Goal: Task Accomplishment & Management: Use online tool/utility

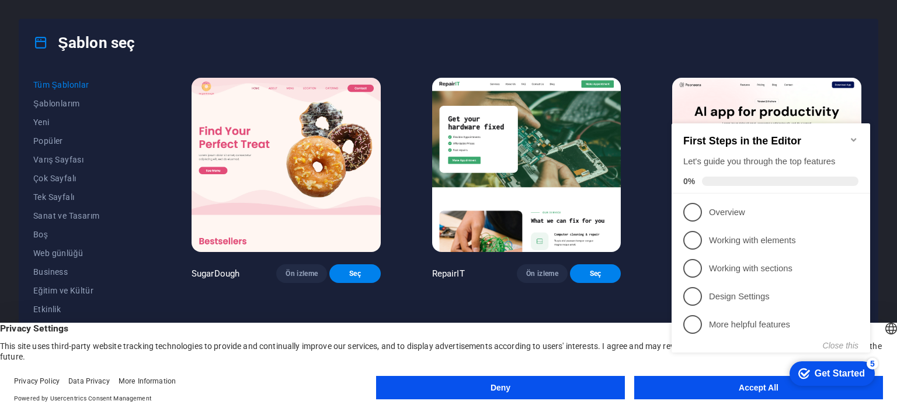
click at [678, 390] on div "checkmark Get Started 5 First Steps in the Editor Let's guide you through the t…" at bounding box center [773, 248] width 213 height 284
drag, startPoint x: 815, startPoint y: 140, endPoint x: 808, endPoint y: 133, distance: 9.9
click at [808, 135] on h2 "First Steps in the Editor" at bounding box center [770, 141] width 175 height 12
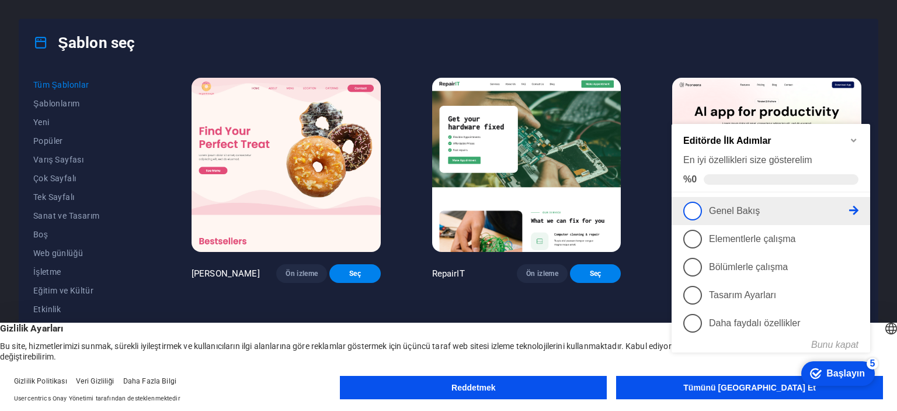
click at [730, 210] on font "Genel Bakış" at bounding box center [734, 211] width 51 height 10
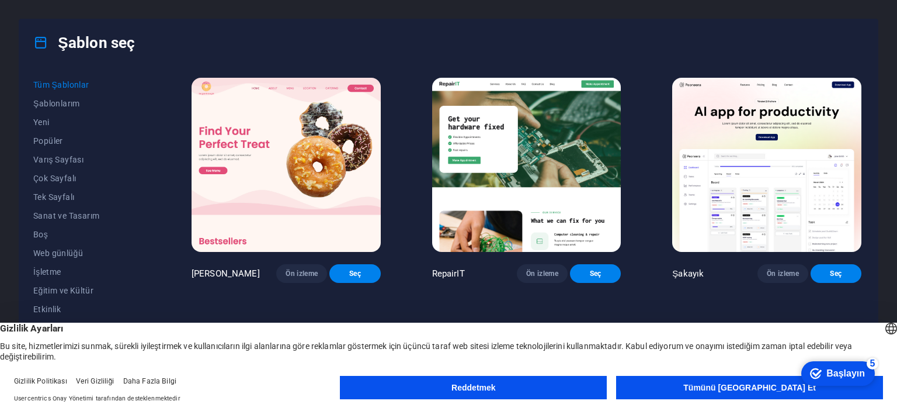
click at [764, 387] on font "Tümünü [GEOGRAPHIC_DATA] Et" at bounding box center [749, 387] width 133 height 9
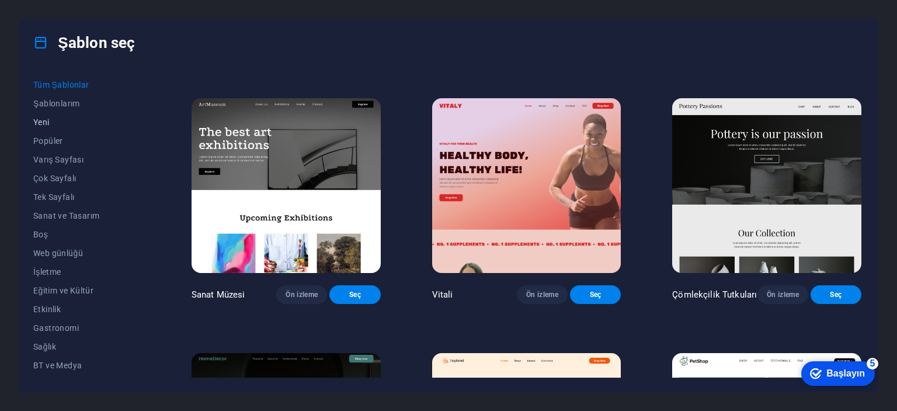
click at [57, 122] on span "Yeni" at bounding box center [86, 121] width 107 height 9
click at [48, 121] on font "Yeni" at bounding box center [41, 121] width 16 height 9
click at [51, 159] on span "Varış Sayfası" at bounding box center [86, 159] width 107 height 9
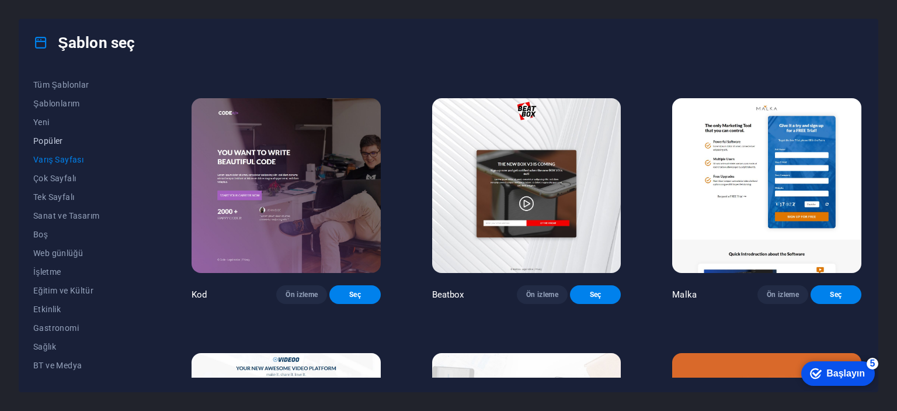
click at [53, 140] on span "Popüler" at bounding box center [86, 140] width 107 height 9
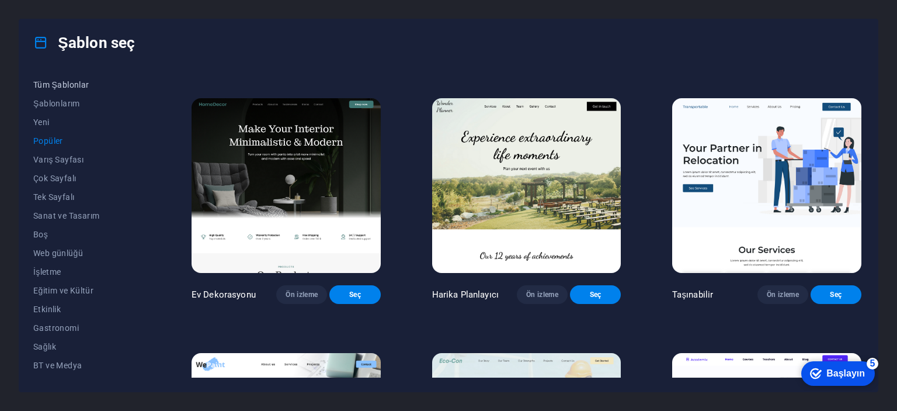
click at [51, 81] on span "Tüm Şablonlar" at bounding box center [86, 84] width 107 height 9
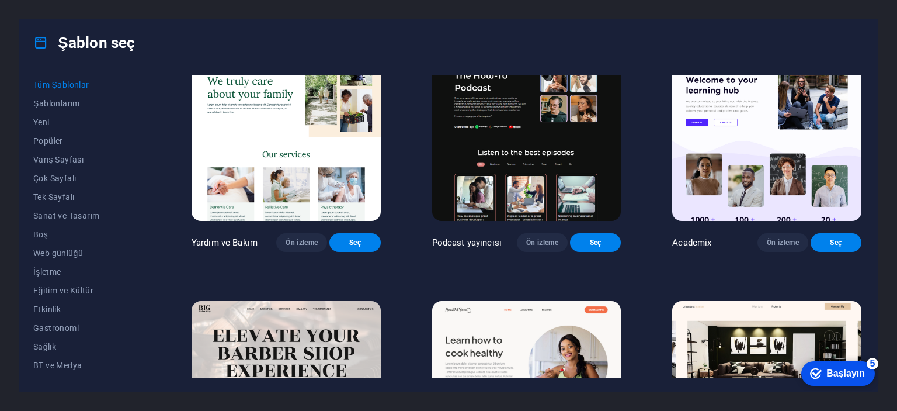
scroll to position [1402, 0]
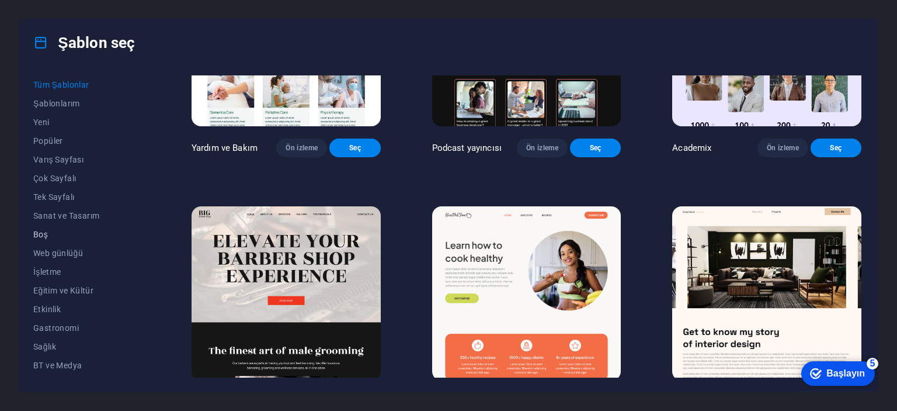
click at [37, 238] on span "Boş" at bounding box center [86, 234] width 107 height 9
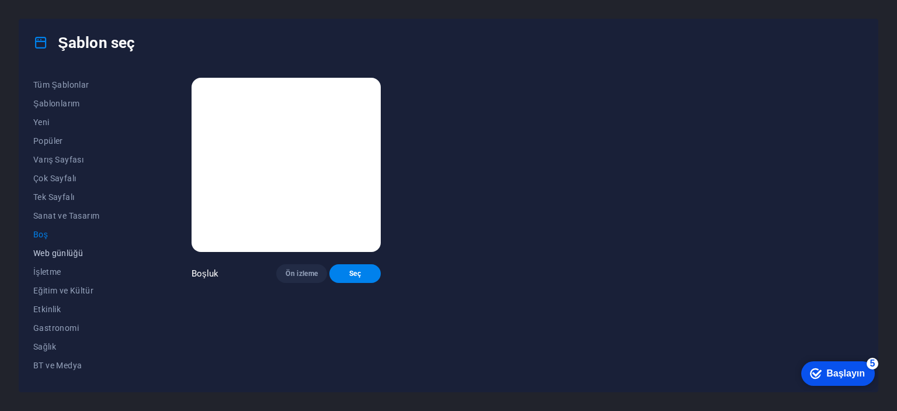
click at [58, 256] on span "Web günlüğü" at bounding box center [86, 252] width 107 height 9
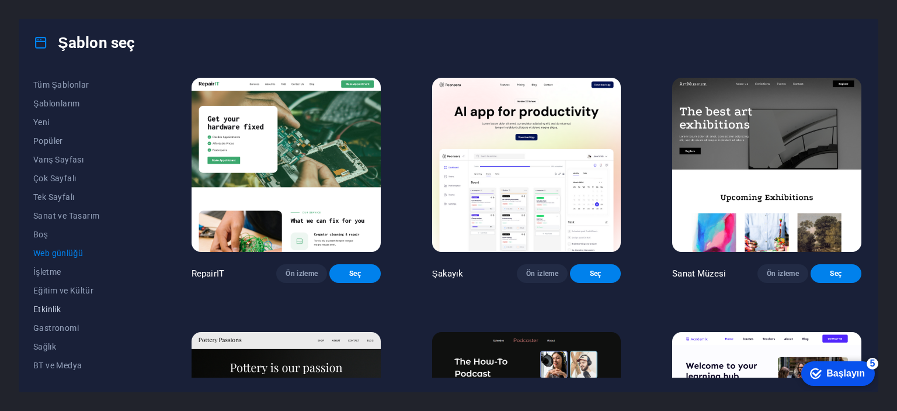
click at [58, 303] on button "Etkinlik" at bounding box center [86, 309] width 107 height 19
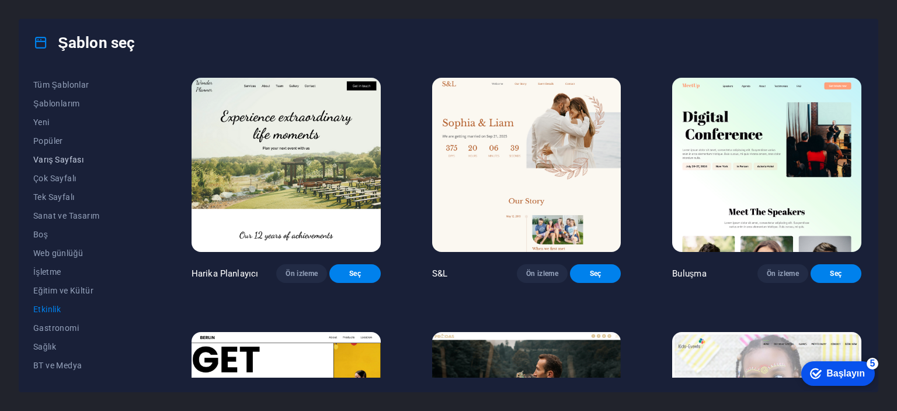
click at [83, 164] on button "Varış Sayfası" at bounding box center [86, 159] width 107 height 19
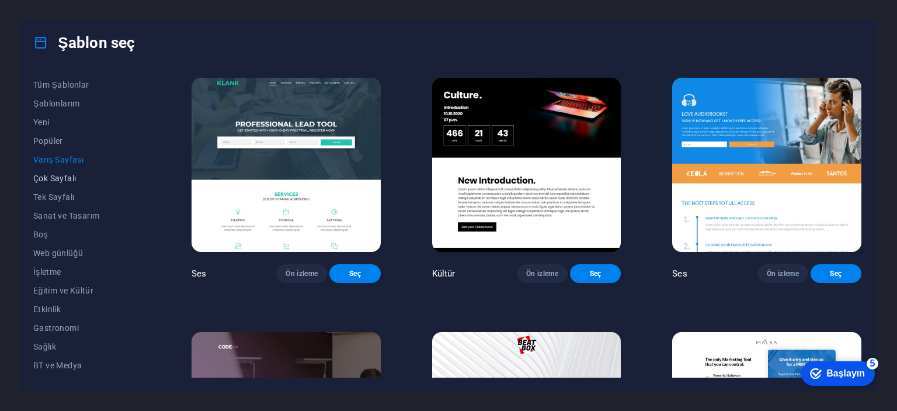
click at [77, 175] on span "Çok Sayfalı" at bounding box center [86, 177] width 107 height 9
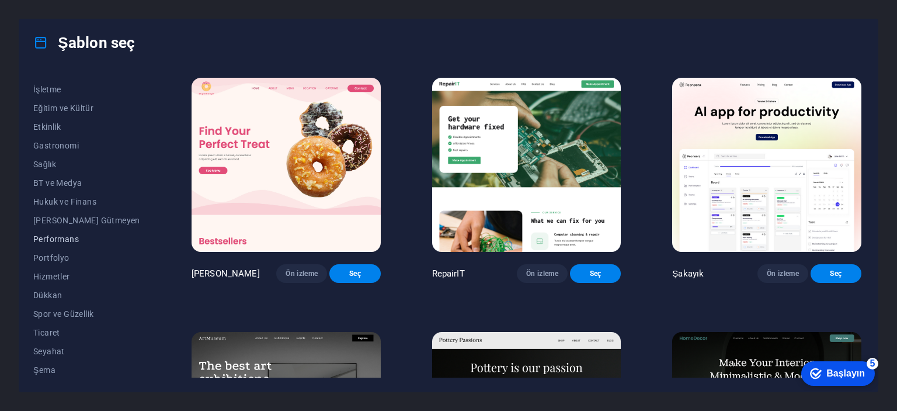
scroll to position [183, 0]
click at [70, 233] on span "Performans" at bounding box center [86, 237] width 107 height 9
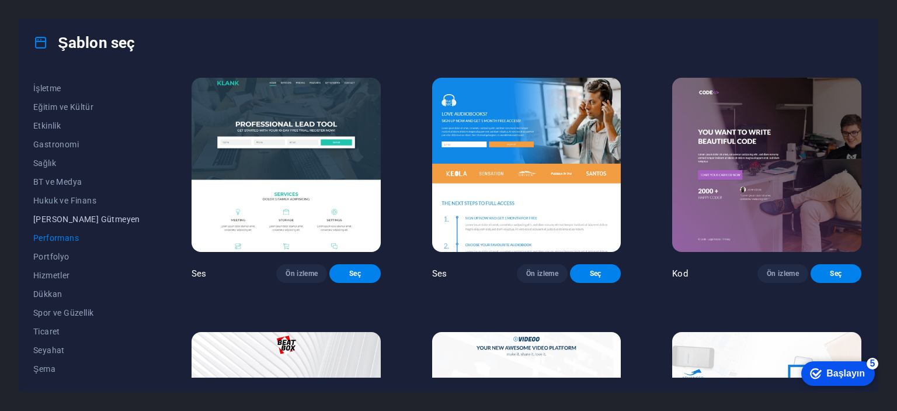
click at [71, 219] on span "[PERSON_NAME] Gütmeyen" at bounding box center [86, 218] width 107 height 9
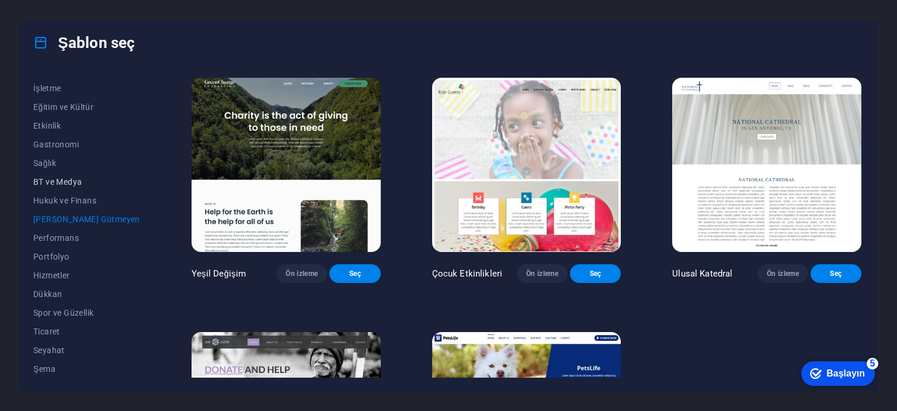
click at [82, 183] on span "BT ve Medya" at bounding box center [86, 181] width 107 height 9
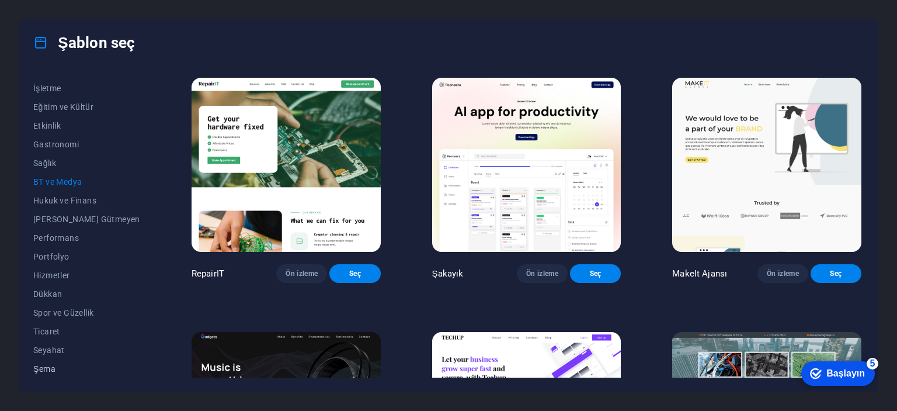
click at [65, 367] on span "Şema" at bounding box center [86, 368] width 107 height 9
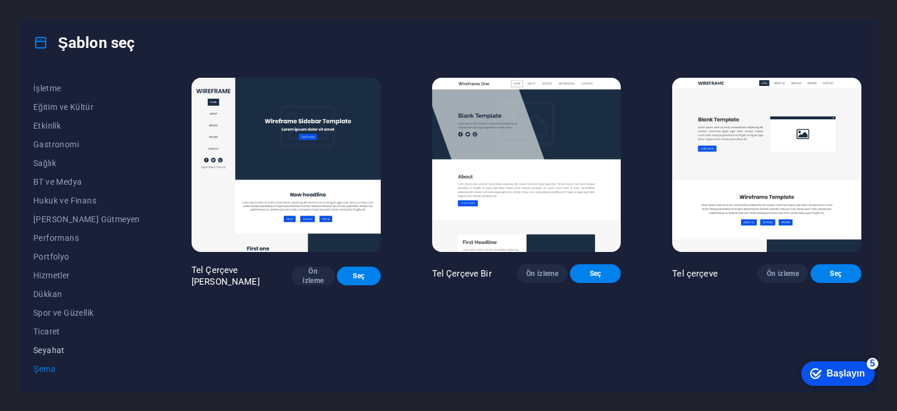
click at [67, 355] on button "Seyahat" at bounding box center [86, 350] width 107 height 19
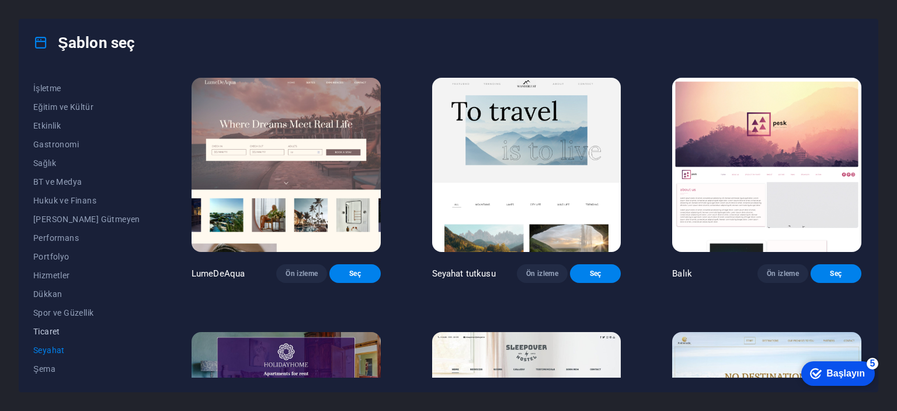
click at [61, 330] on span "Ticaret" at bounding box center [86, 331] width 107 height 9
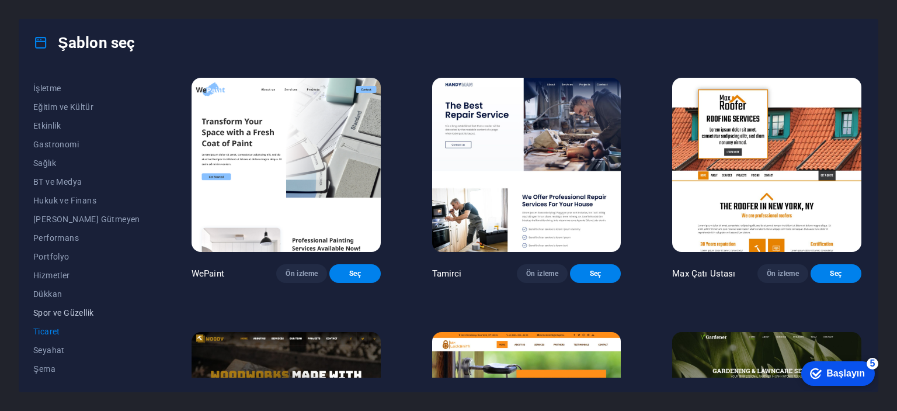
click at [51, 317] on span "Spor ve Güzellik" at bounding box center [86, 312] width 107 height 9
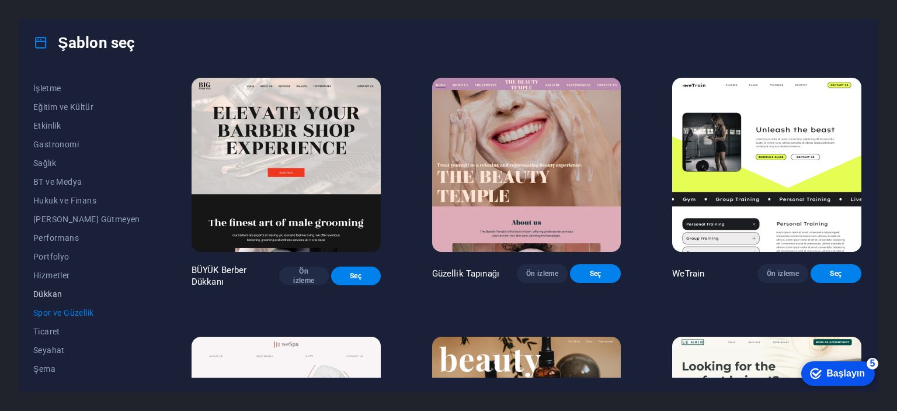
click at [49, 300] on button "Dükkan" at bounding box center [86, 293] width 107 height 19
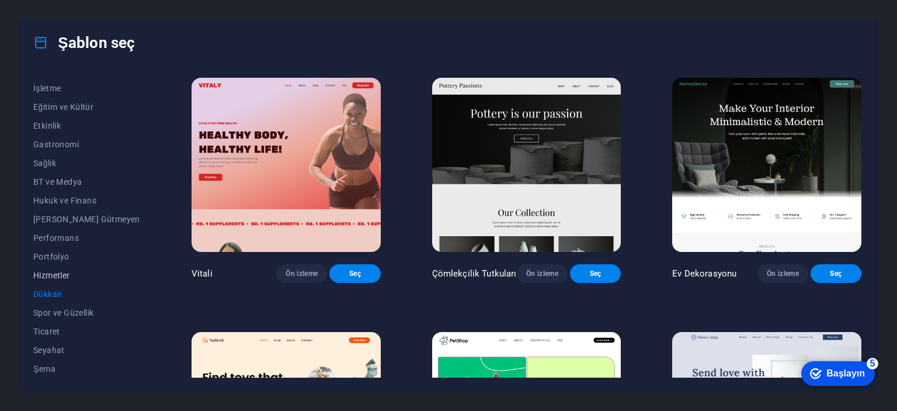
click at [53, 275] on span "Hizmetler" at bounding box center [86, 274] width 107 height 9
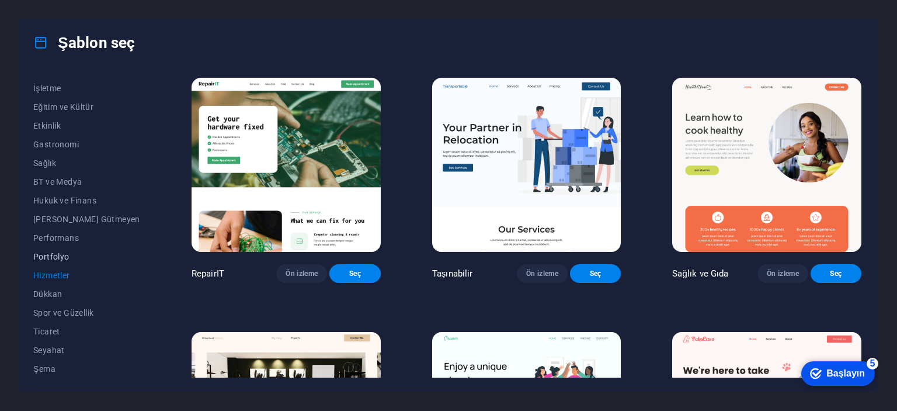
click at [53, 259] on span "Portfolyo" at bounding box center [86, 256] width 107 height 9
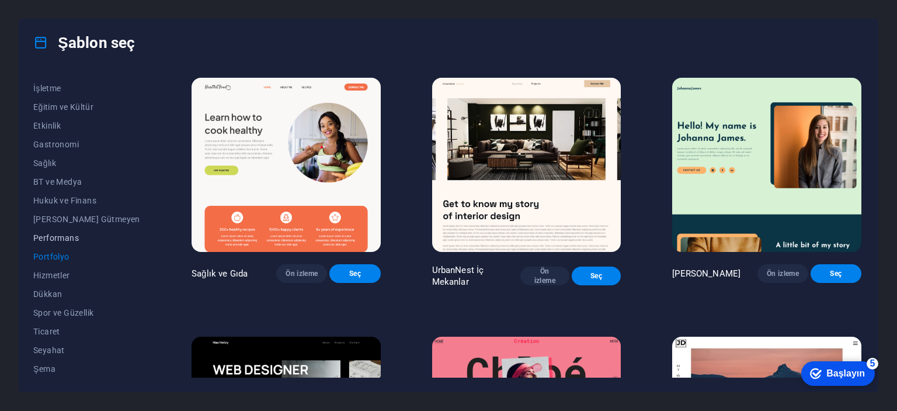
click at [54, 238] on span "Performans" at bounding box center [86, 237] width 107 height 9
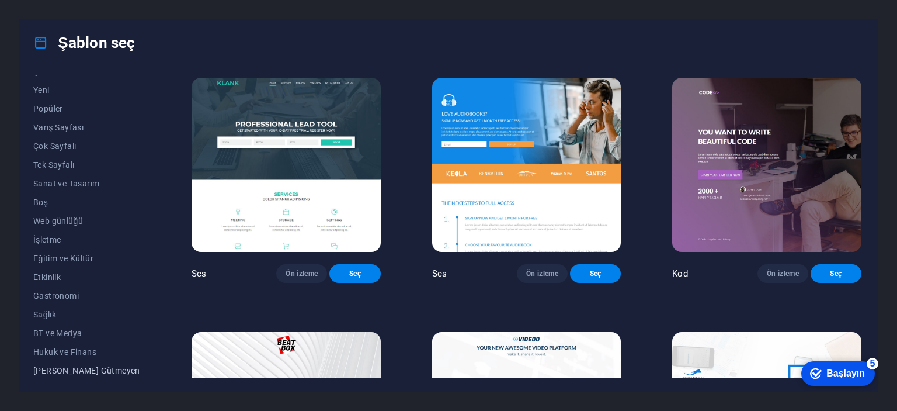
scroll to position [0, 0]
click at [77, 86] on span "Tüm Şablonlar" at bounding box center [86, 84] width 107 height 9
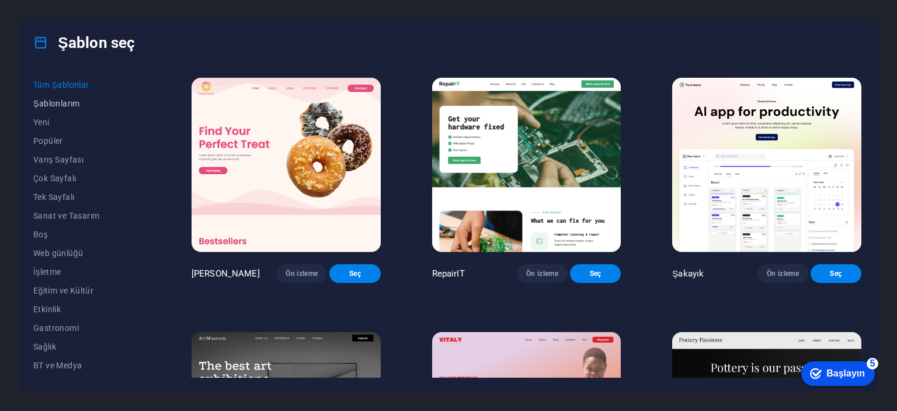
click at [71, 101] on span "Şablonlarım" at bounding box center [86, 103] width 107 height 9
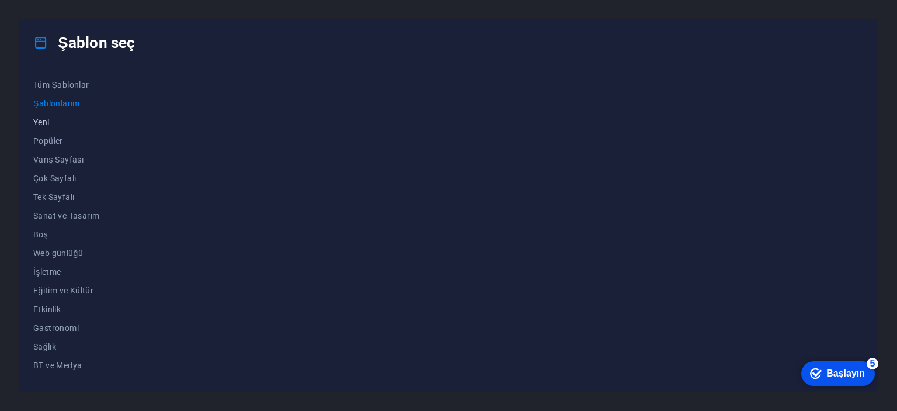
click at [58, 121] on span "Yeni" at bounding box center [86, 121] width 107 height 9
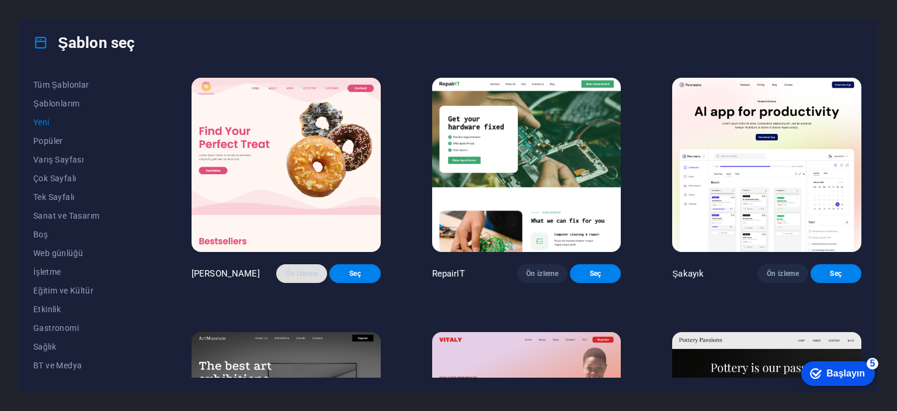
click at [290, 277] on font "Ön izleme" at bounding box center [302, 273] width 32 height 8
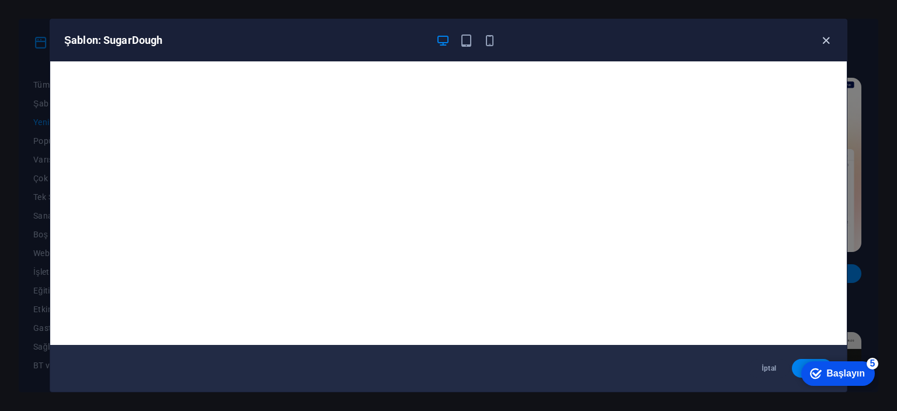
click at [828, 41] on icon "button" at bounding box center [825, 40] width 13 height 13
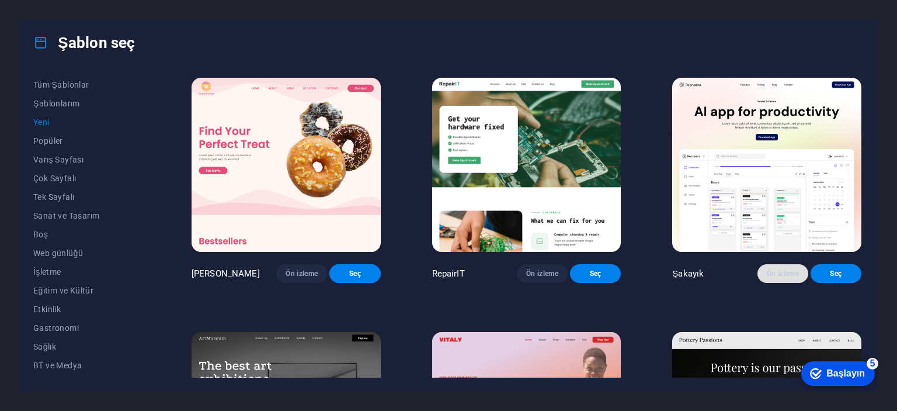
click at [780, 283] on button "Ön izleme" at bounding box center [783, 273] width 51 height 19
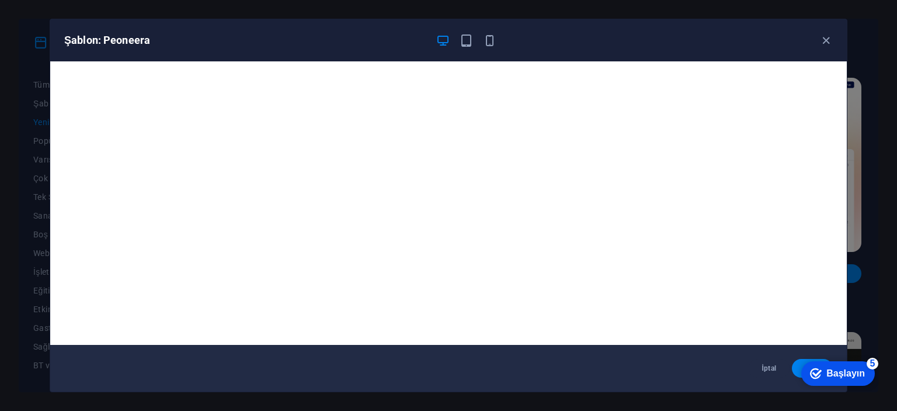
click at [890, 238] on div "Şablon: Peoneera İptal Seç" at bounding box center [448, 205] width 897 height 411
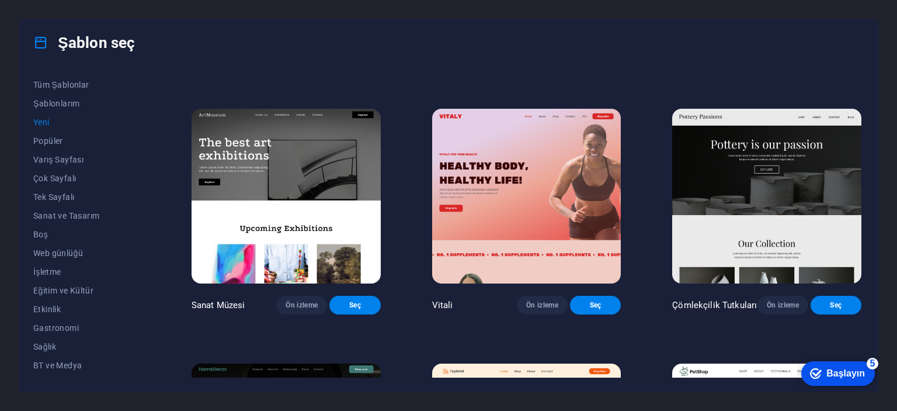
scroll to position [292, 0]
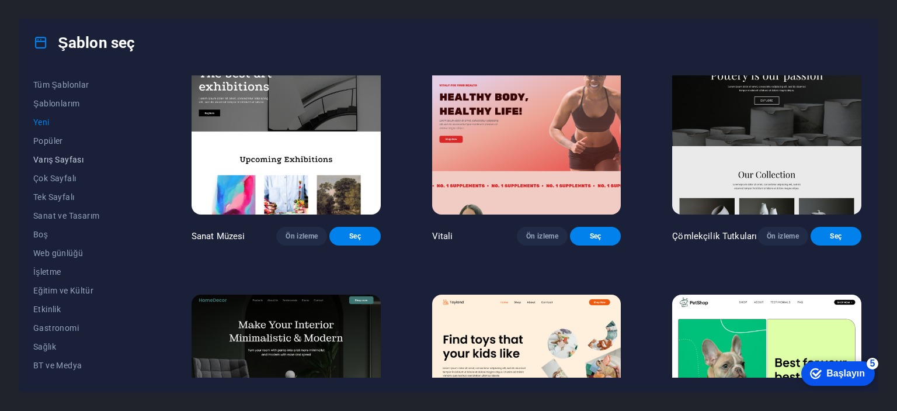
click at [49, 161] on span "Varış Sayfası" at bounding box center [86, 159] width 107 height 9
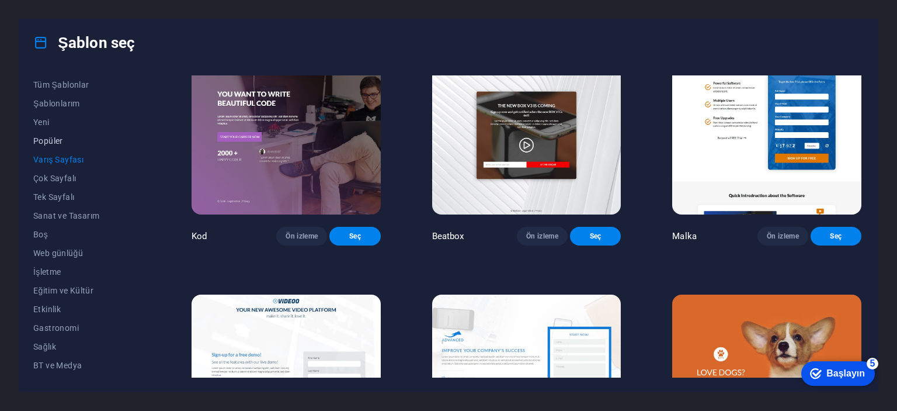
click at [57, 142] on span "Popüler" at bounding box center [86, 140] width 107 height 9
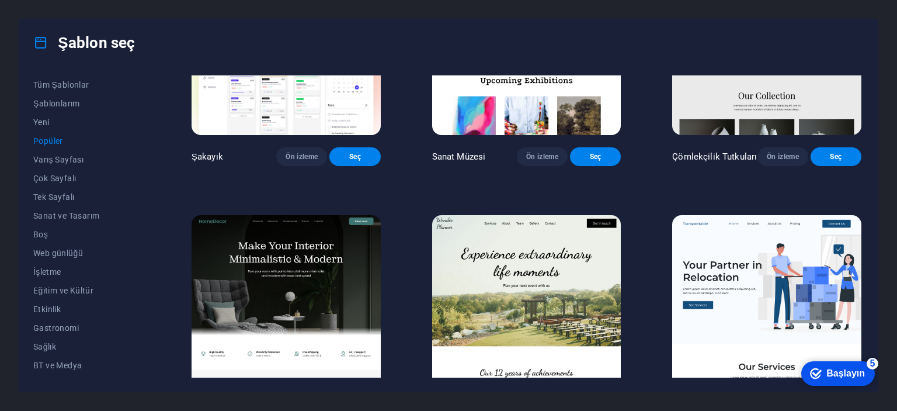
scroll to position [0, 0]
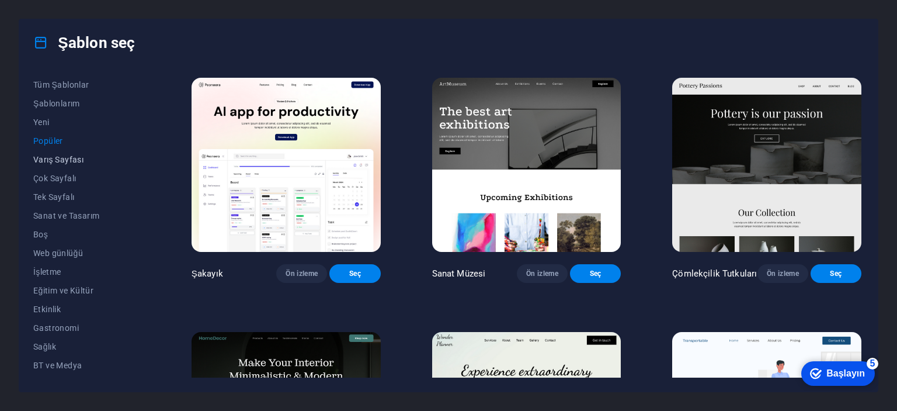
click at [51, 161] on span "Varış Sayfası" at bounding box center [86, 159] width 107 height 9
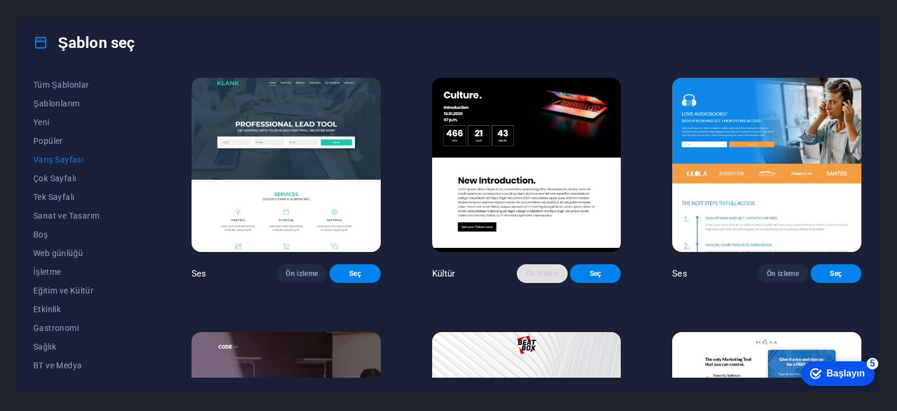
click at [517, 280] on button "Ön izleme" at bounding box center [542, 273] width 51 height 19
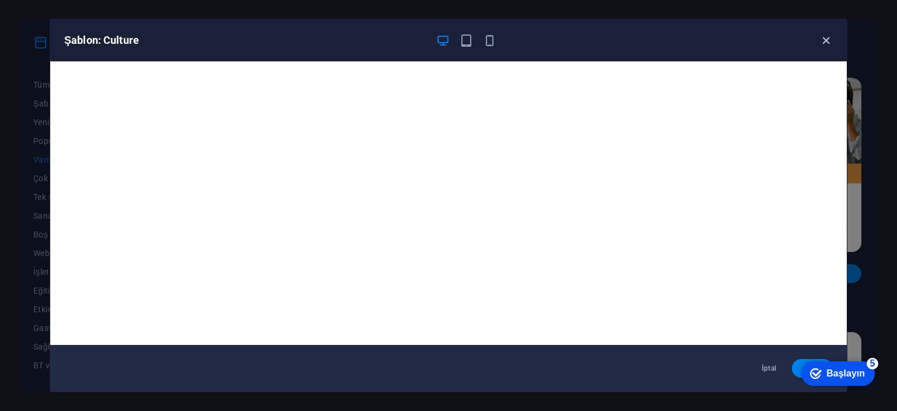
click at [822, 34] on icon "button" at bounding box center [825, 40] width 13 height 13
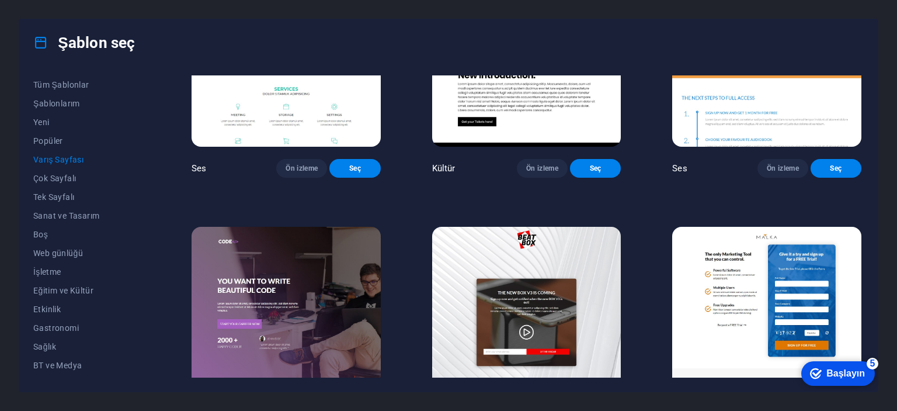
scroll to position [175, 0]
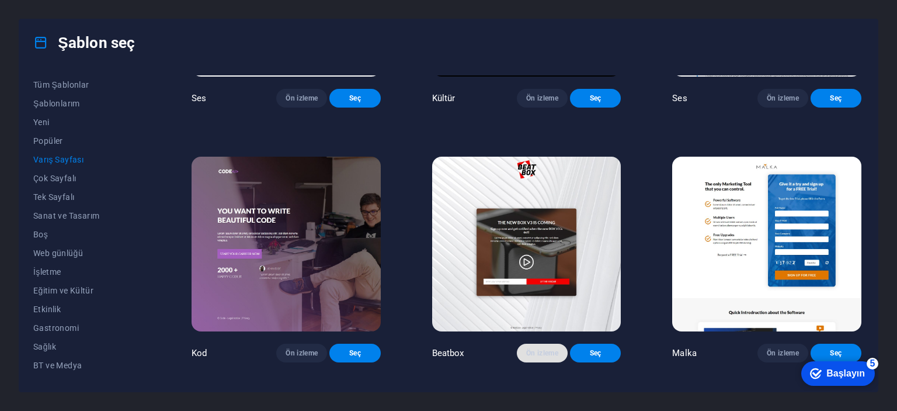
click at [526, 357] on font "Ön izleme" at bounding box center [542, 353] width 32 height 8
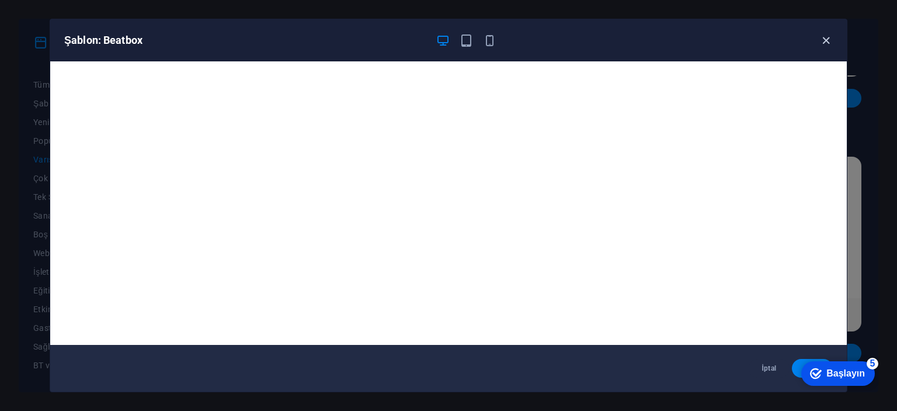
click at [828, 37] on icon "button" at bounding box center [825, 40] width 13 height 13
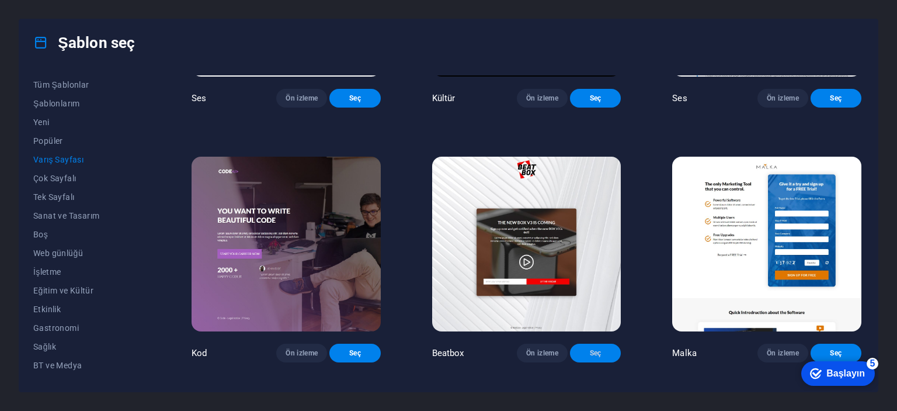
click at [578, 360] on button "Seç" at bounding box center [595, 352] width 51 height 19
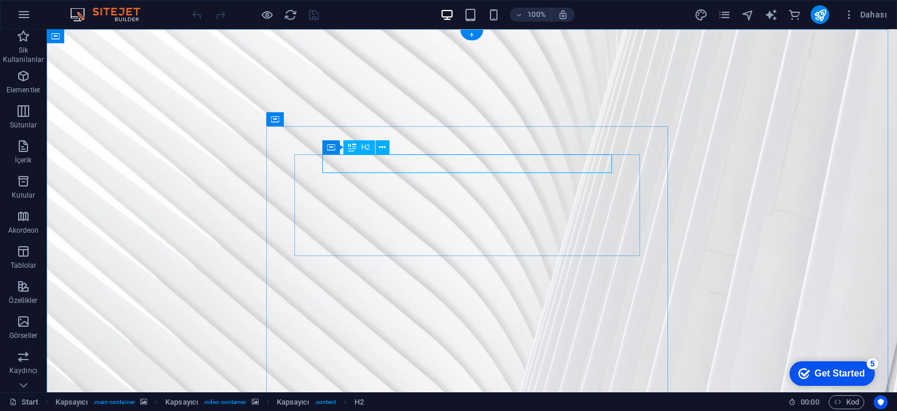
scroll to position [93, 0]
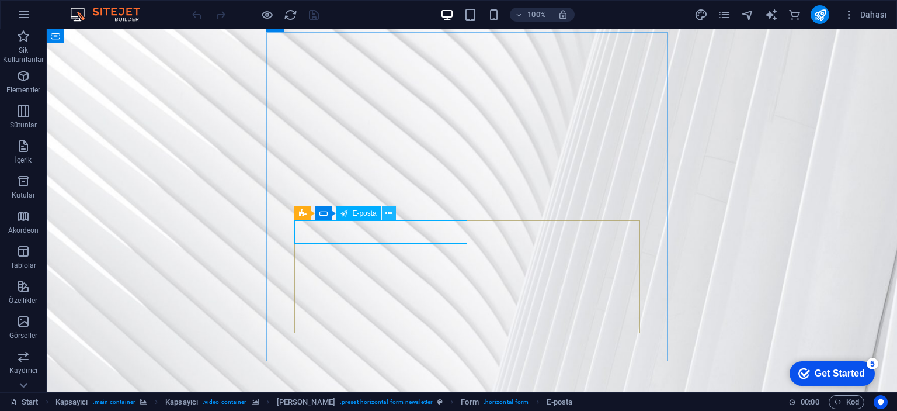
click at [389, 209] on icon at bounding box center [389, 213] width 6 height 12
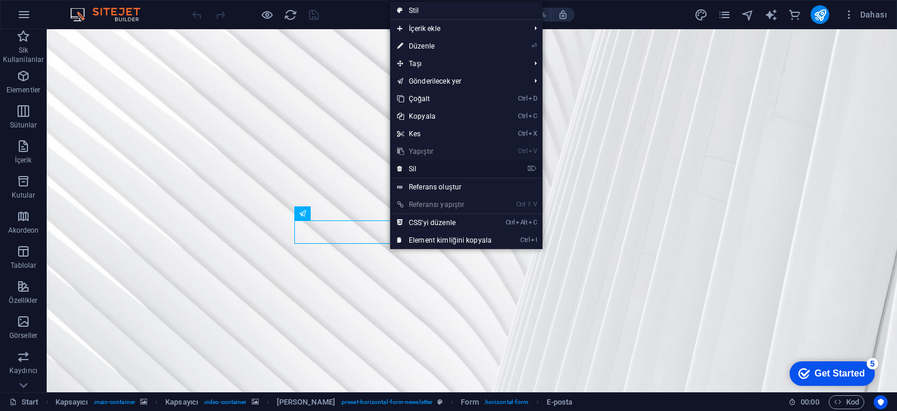
click at [415, 167] on link "⌦ Sil" at bounding box center [444, 169] width 109 height 18
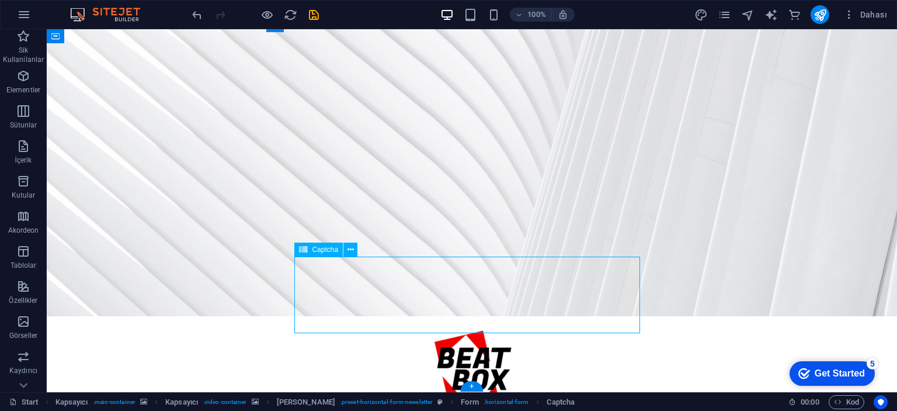
scroll to position [17, 0]
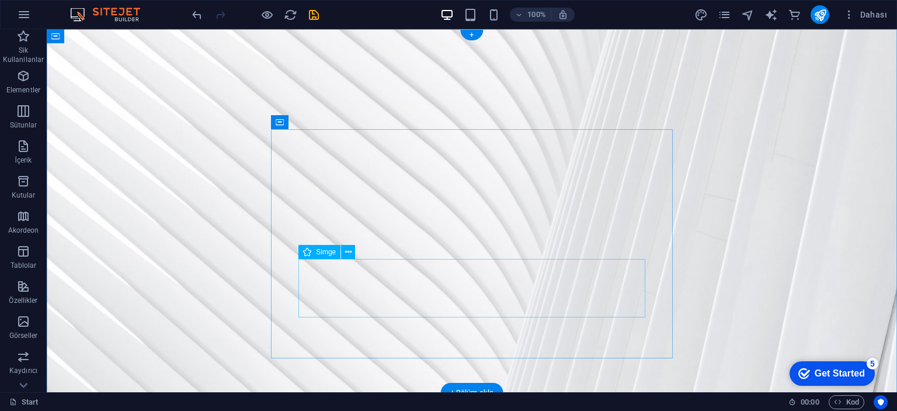
scroll to position [0, 0]
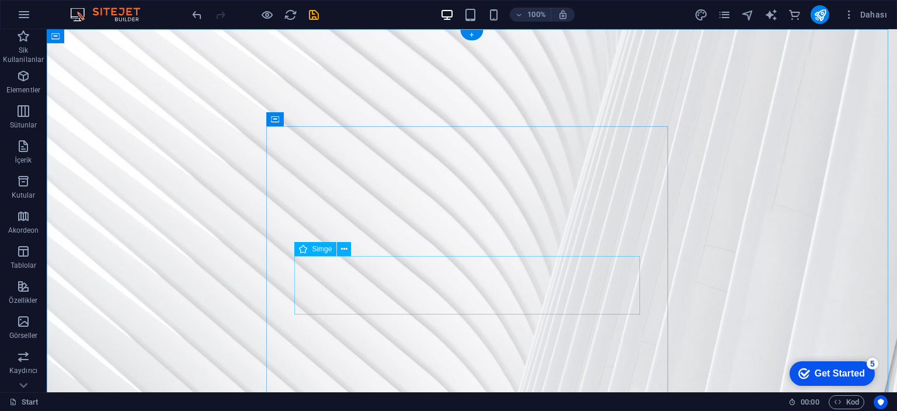
scroll to position [84, 0]
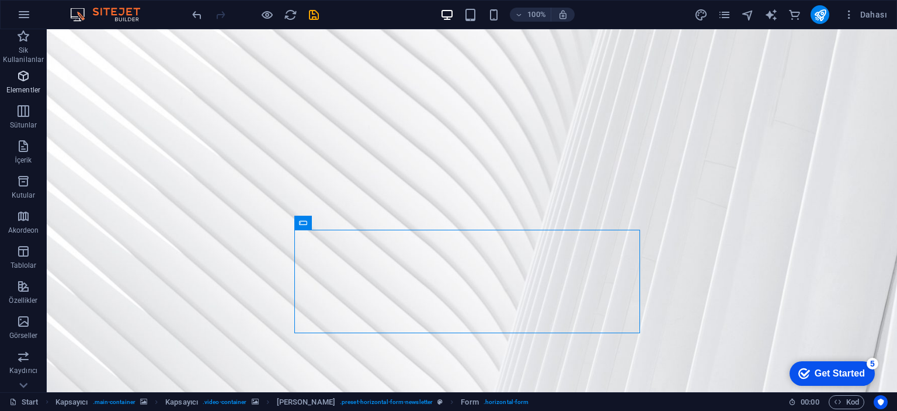
click at [34, 69] on span "Elementler" at bounding box center [23, 83] width 47 height 28
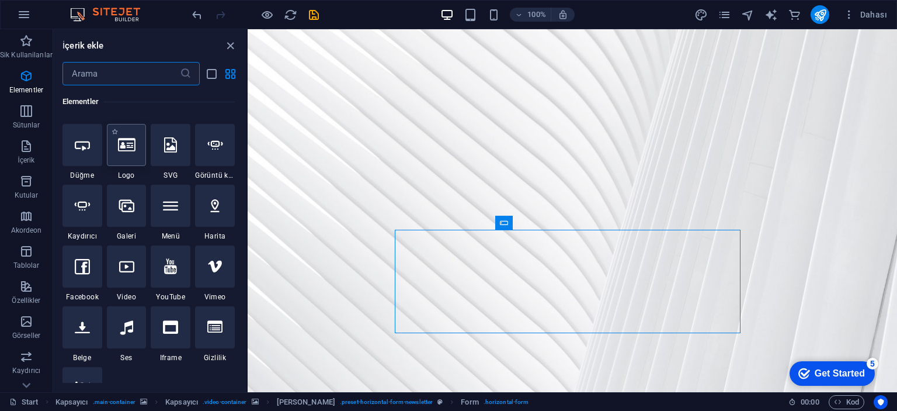
scroll to position [182, 0]
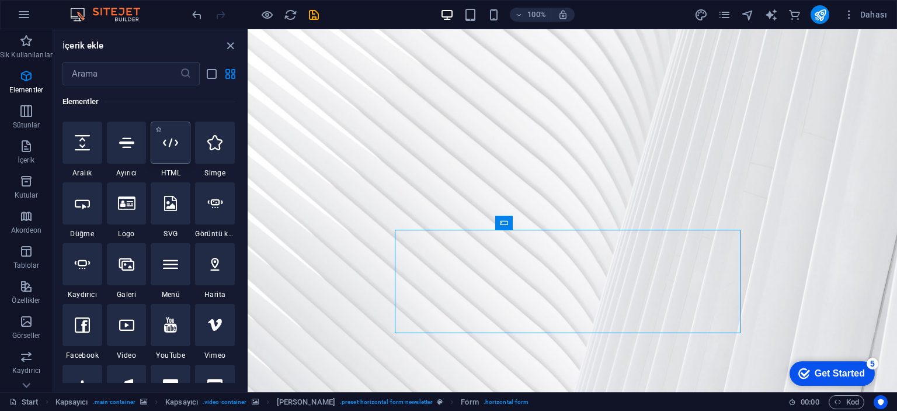
click at [170, 140] on icon at bounding box center [170, 142] width 15 height 15
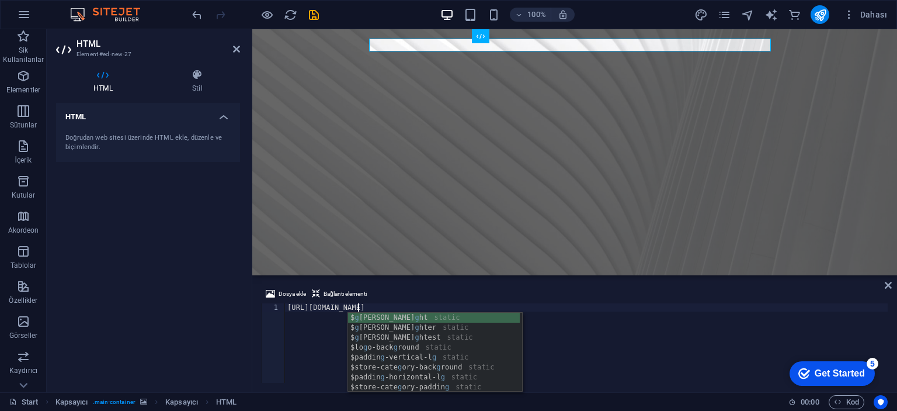
scroll to position [0, 5]
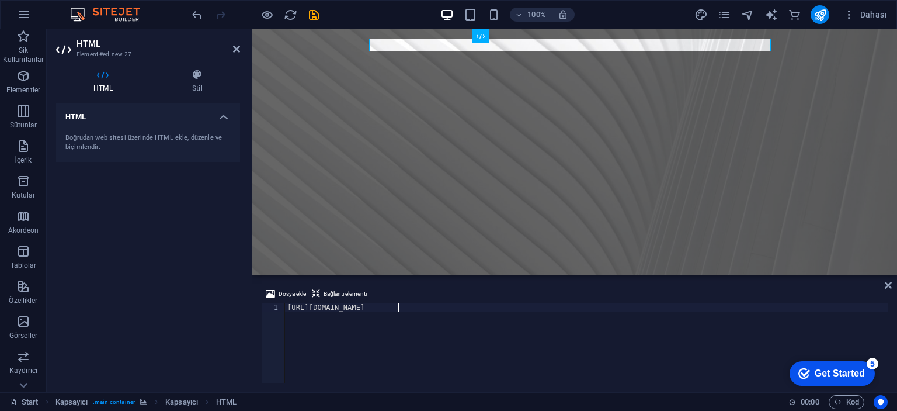
type textarea "https://discord.gg/kocaelispor"
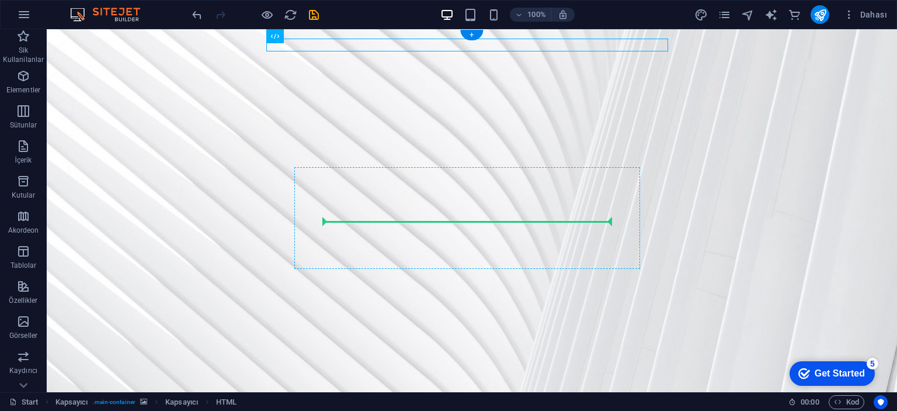
drag, startPoint x: 409, startPoint y: 68, endPoint x: 435, endPoint y: 219, distance: 153.5
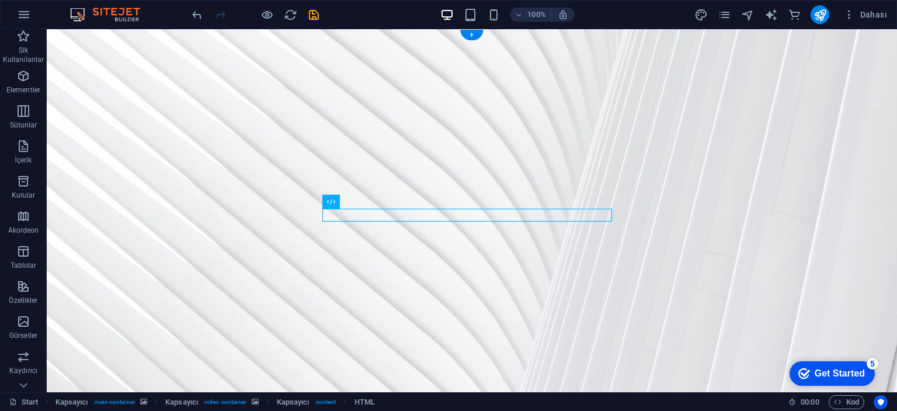
drag, startPoint x: 434, startPoint y: 216, endPoint x: 433, endPoint y: 339, distance: 123.3
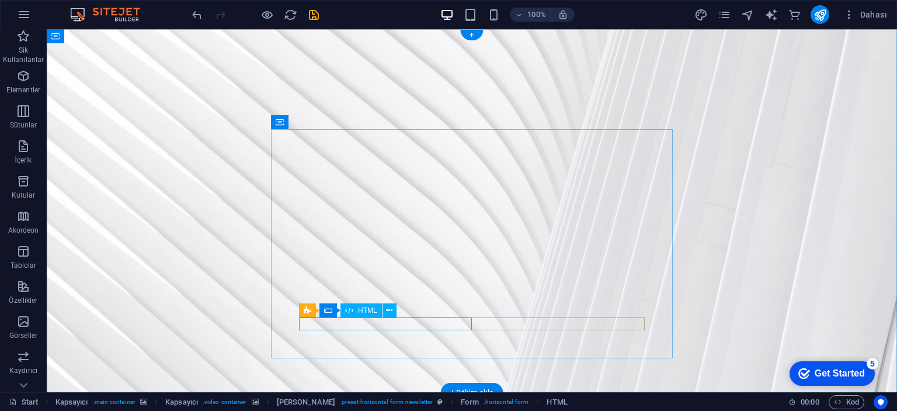
click at [383, 310] on icon at bounding box center [386, 310] width 6 height 12
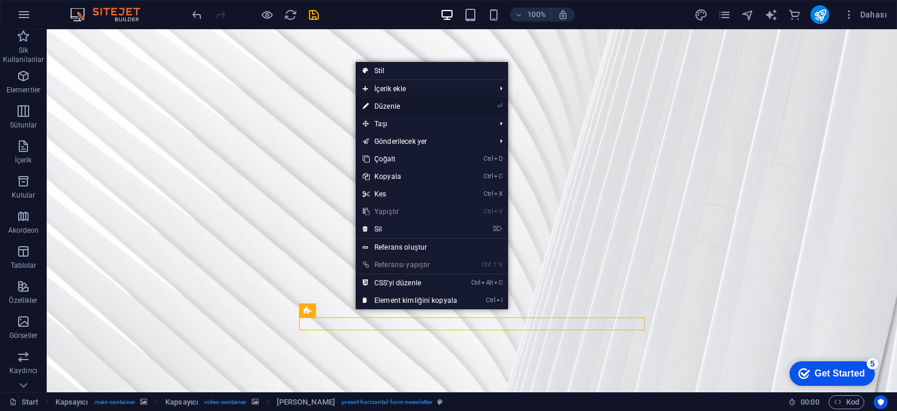
click at [381, 105] on link "⏎ Düzenle" at bounding box center [410, 107] width 109 height 18
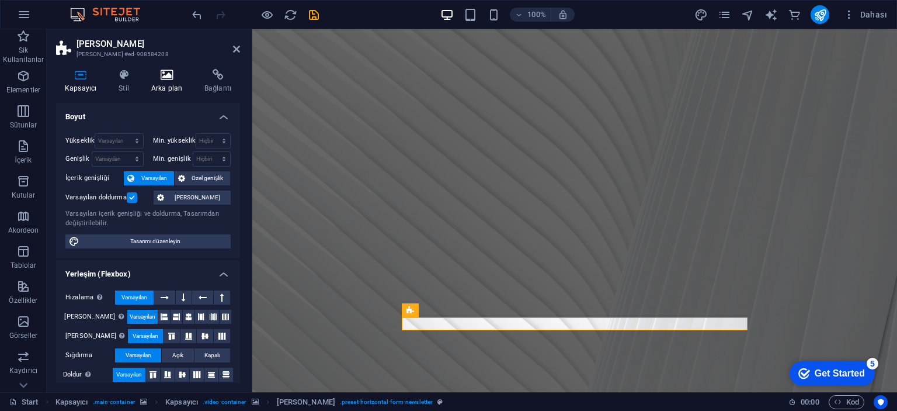
click at [150, 76] on icon at bounding box center [167, 75] width 48 height 12
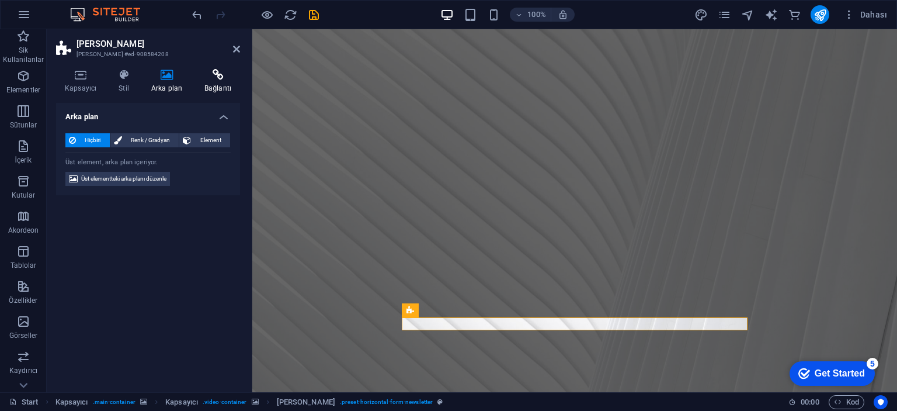
click at [211, 74] on icon at bounding box center [218, 75] width 44 height 12
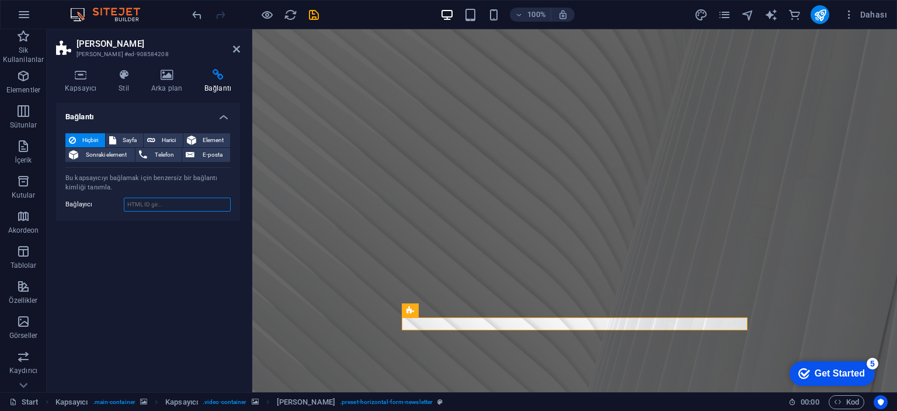
click at [145, 203] on input "Bağlayıcı" at bounding box center [177, 204] width 107 height 14
type input "https://discord.gg/kocaelispor"
click at [151, 141] on icon at bounding box center [151, 140] width 8 height 14
select select "blank"
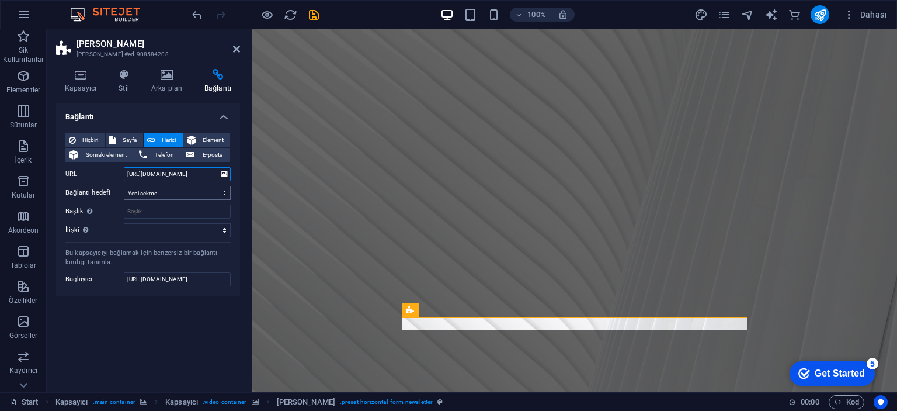
type input "https://discord.gg/kocaelispor"
click at [159, 189] on select "Yeni sekme Aynı sekme Kaplama" at bounding box center [177, 193] width 107 height 14
click at [124, 186] on select "Yeni sekme Aynı sekme Kaplama" at bounding box center [177, 193] width 107 height 14
click at [152, 211] on input "Başlık Ek bağlantı tanımının bağlantı metniyle aynı olmaması gerekir. Başlık, g…" at bounding box center [177, 211] width 107 height 14
type input "Kocaelispor"
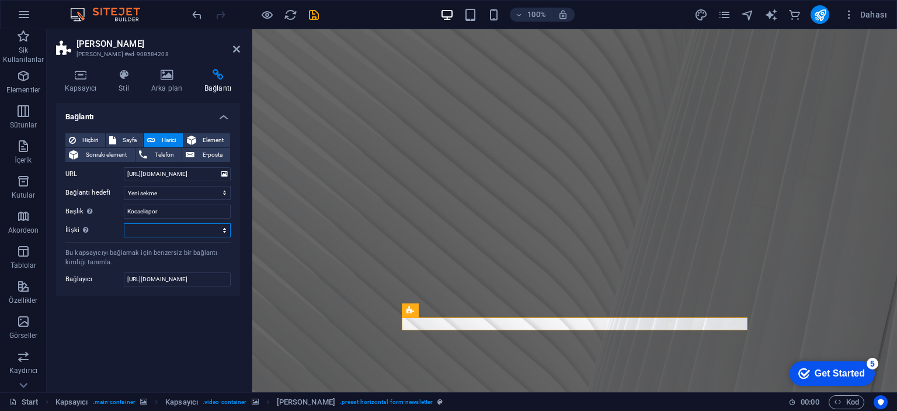
click at [148, 234] on select "alternate oluşturan bookmark harici yardım lisans ileri nofollow noreferrer noo…" at bounding box center [177, 230] width 107 height 14
click at [124, 223] on select "alternate oluşturan bookmark harici yardım lisans ileri nofollow noreferrer noo…" at bounding box center [177, 230] width 107 height 14
click at [310, 88] on figure at bounding box center [574, 210] width 645 height 363
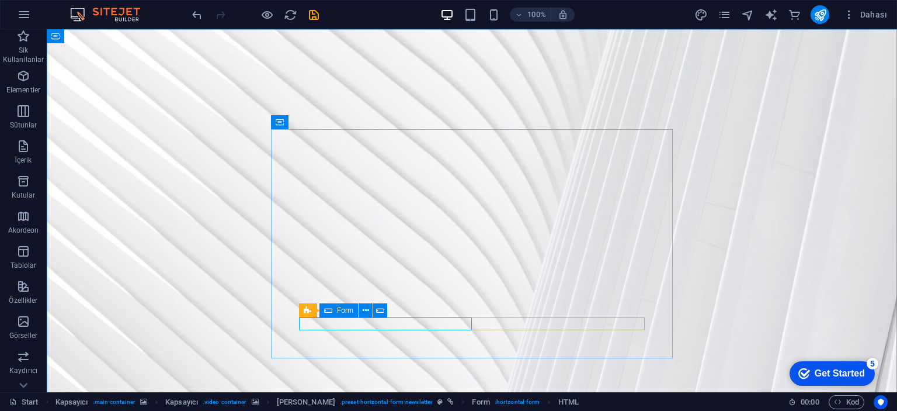
click at [329, 307] on icon at bounding box center [328, 310] width 8 height 14
click at [328, 310] on icon at bounding box center [328, 310] width 8 height 14
click at [303, 308] on div "Ön ayar" at bounding box center [338, 310] width 79 height 14
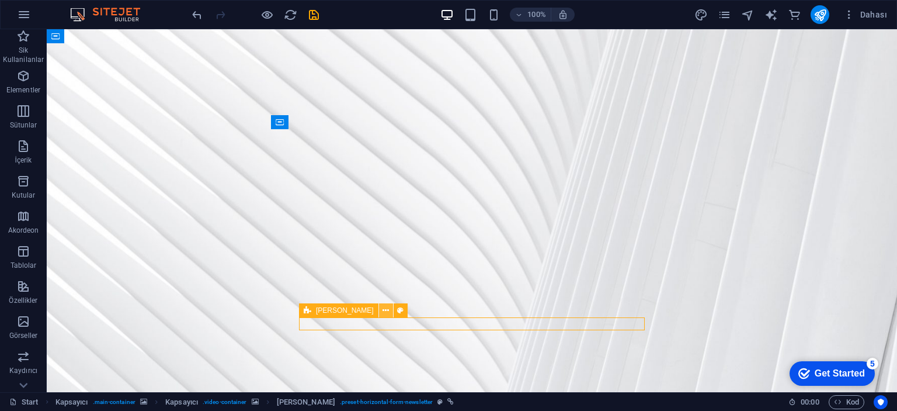
click at [379, 310] on button at bounding box center [386, 310] width 14 height 14
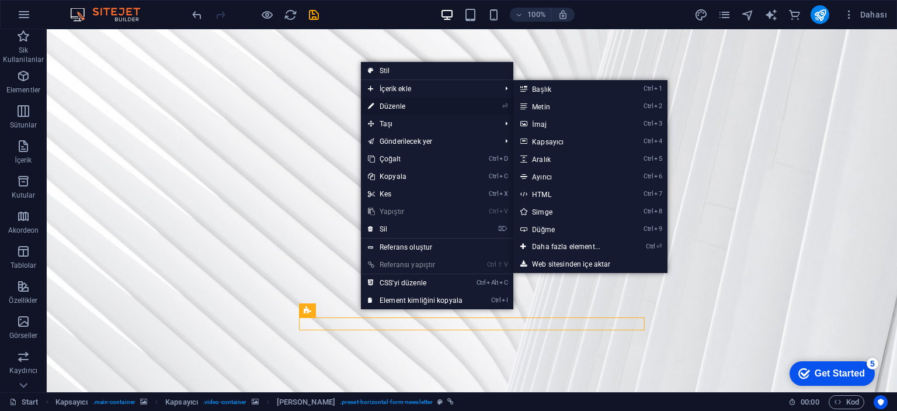
click at [414, 103] on link "⏎ Düzenle" at bounding box center [415, 107] width 109 height 18
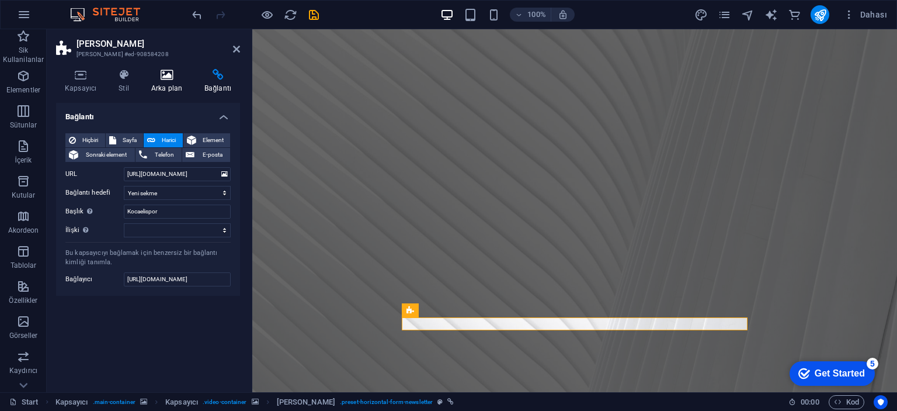
click at [172, 70] on icon at bounding box center [167, 75] width 48 height 12
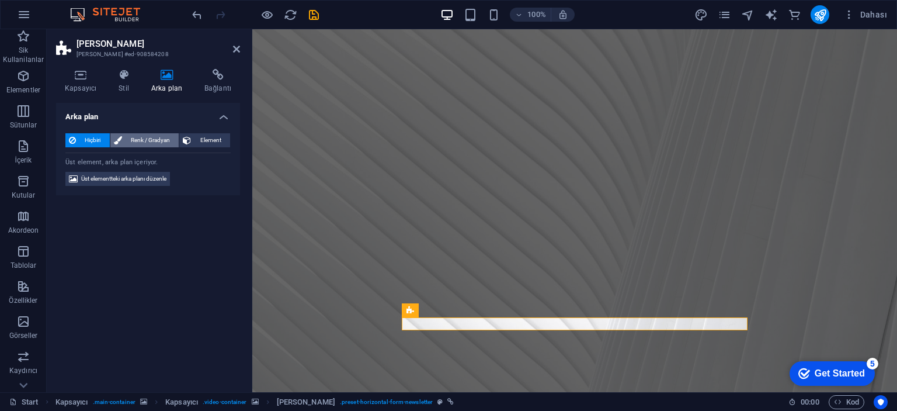
click at [147, 141] on span "Renk / Gradyan" at bounding box center [151, 140] width 50 height 14
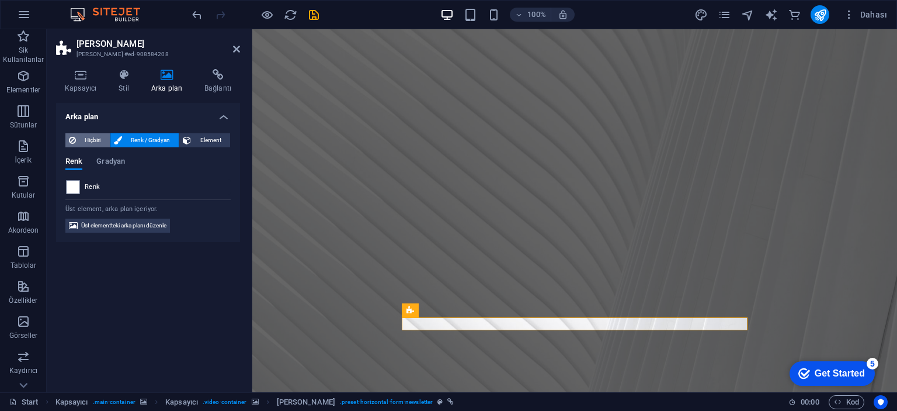
click at [103, 140] on span "Hiçbiri" at bounding box center [92, 140] width 27 height 14
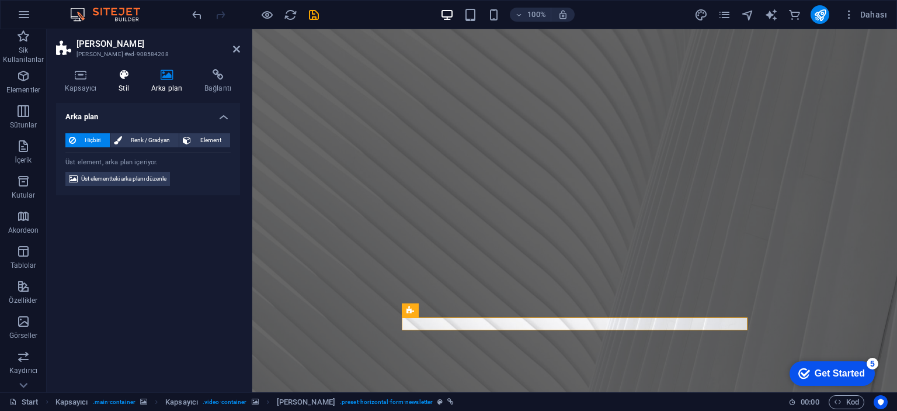
click at [121, 80] on h4 "Stil" at bounding box center [126, 81] width 33 height 25
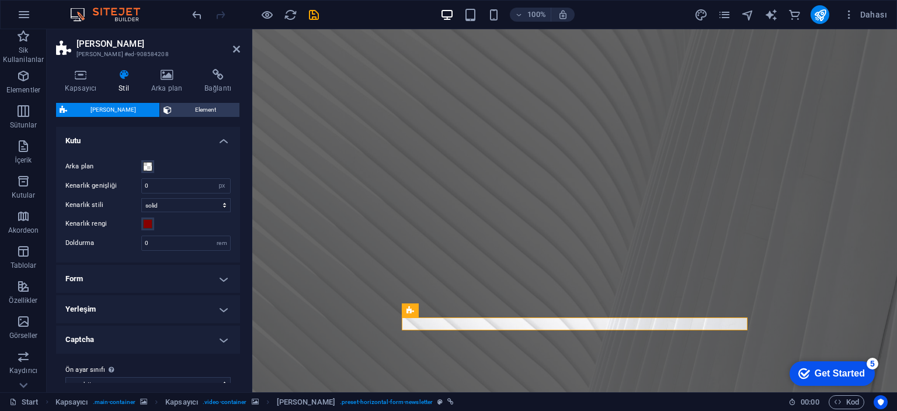
click at [140, 165] on label "Arka plan" at bounding box center [103, 166] width 76 height 14
click at [141, 165] on button "Arka plan" at bounding box center [147, 166] width 13 height 13
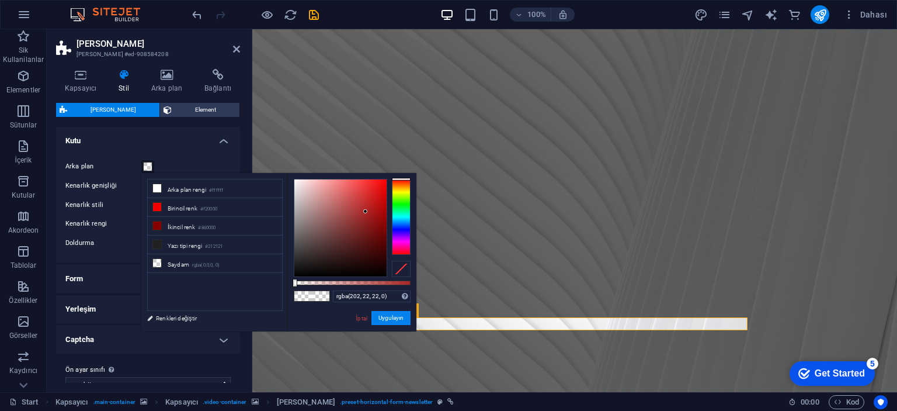
drag, startPoint x: 314, startPoint y: 214, endPoint x: 378, endPoint y: 193, distance: 67.6
click at [377, 198] on div at bounding box center [340, 227] width 92 height 97
click at [377, 197] on div at bounding box center [340, 227] width 92 height 97
drag, startPoint x: 388, startPoint y: 205, endPoint x: 395, endPoint y: 200, distance: 8.8
click at [395, 200] on div at bounding box center [352, 228] width 117 height 98
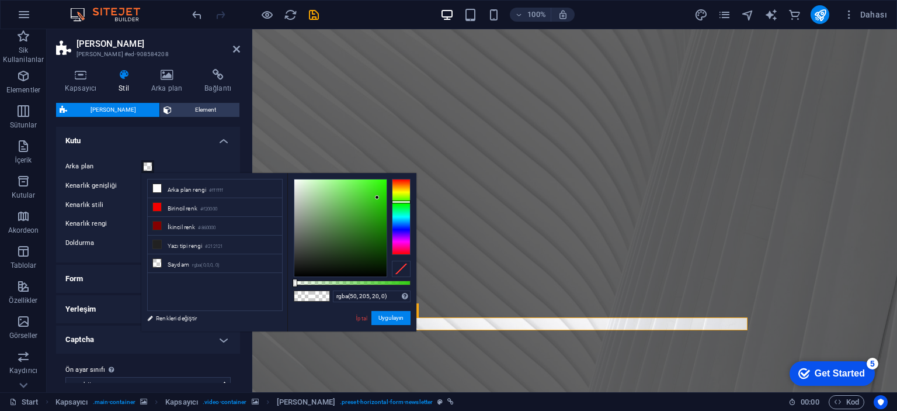
click at [401, 202] on div at bounding box center [401, 217] width 19 height 76
type input "rgba(37, 176, 10, 0)"
drag, startPoint x: 371, startPoint y: 219, endPoint x: 378, endPoint y: 202, distance: 18.1
click at [381, 209] on div at bounding box center [340, 227] width 92 height 97
click at [355, 113] on figure at bounding box center [574, 210] width 645 height 363
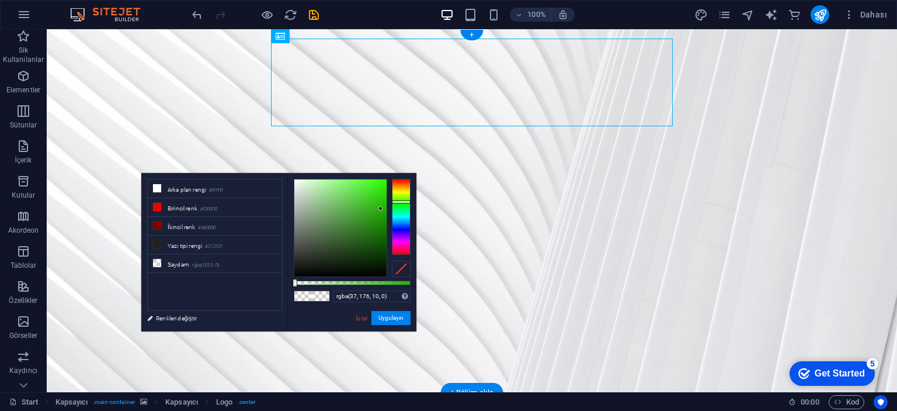
click at [214, 130] on figure at bounding box center [472, 210] width 850 height 363
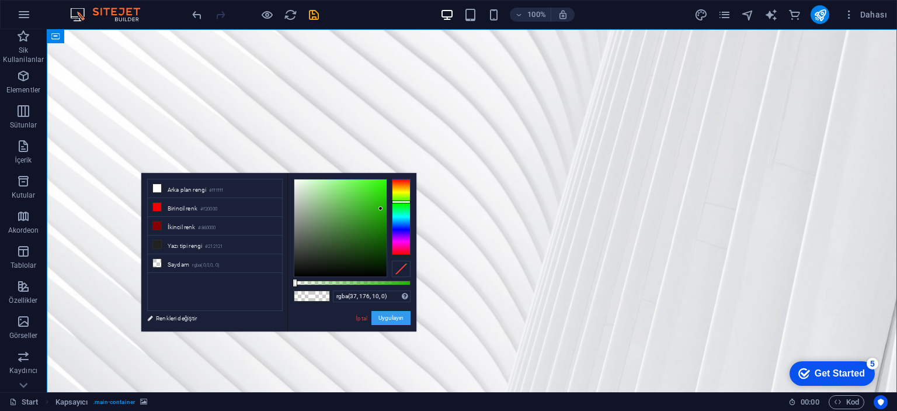
click at [385, 320] on button "Uygulayın" at bounding box center [390, 318] width 39 height 14
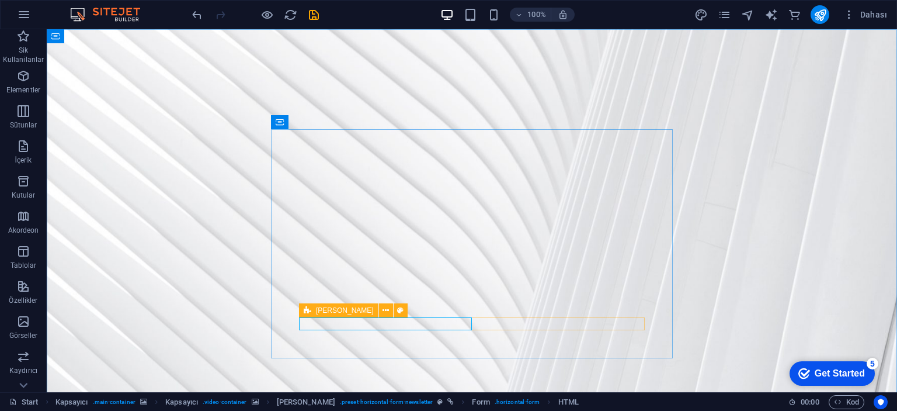
click at [303, 308] on div "Ön ayar" at bounding box center [338, 310] width 79 height 14
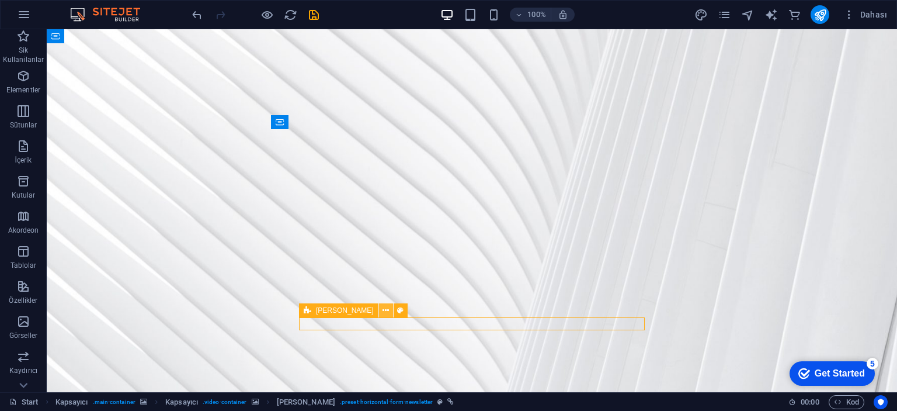
click at [383, 309] on icon at bounding box center [386, 310] width 6 height 12
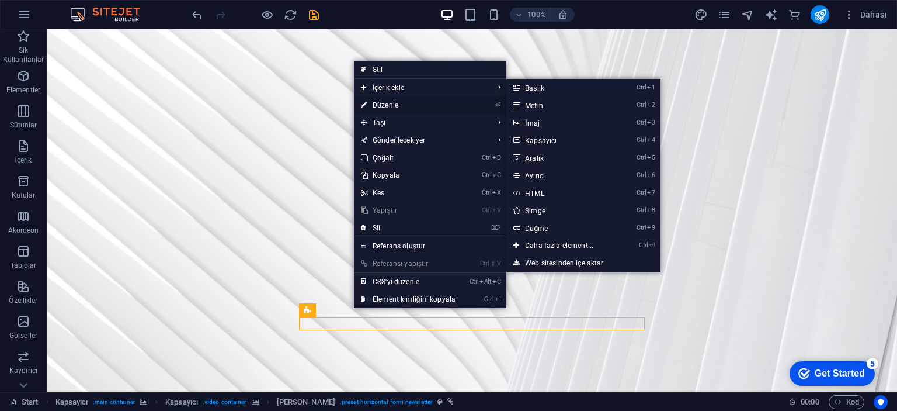
click at [409, 105] on link "⏎ Düzenle" at bounding box center [408, 105] width 109 height 18
select select "px"
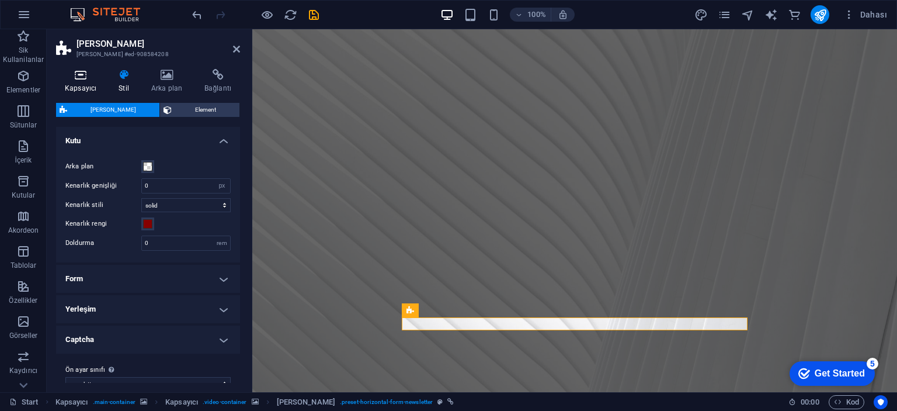
click at [78, 78] on icon at bounding box center [80, 75] width 49 height 12
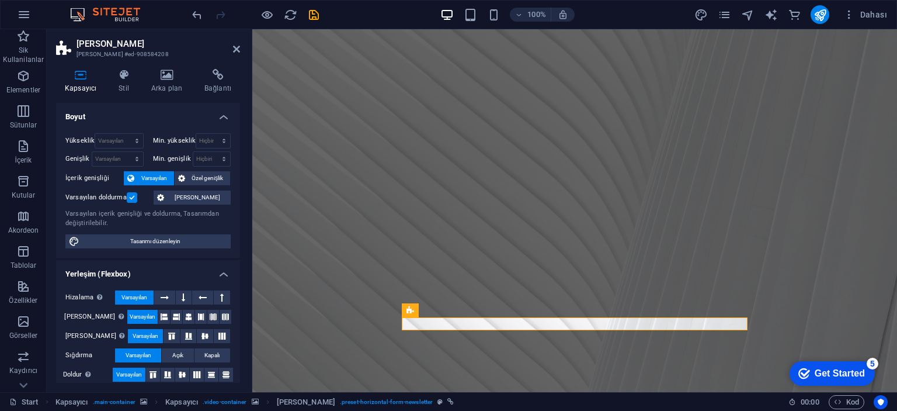
click at [105, 67] on div "Kapsayıcı Stil Arka plan Bağlantı Boyut Yükseklik Varsayılan px rem % vh vw Min…" at bounding box center [148, 226] width 203 height 332
click at [120, 84] on h4 "Stil" at bounding box center [126, 81] width 33 height 25
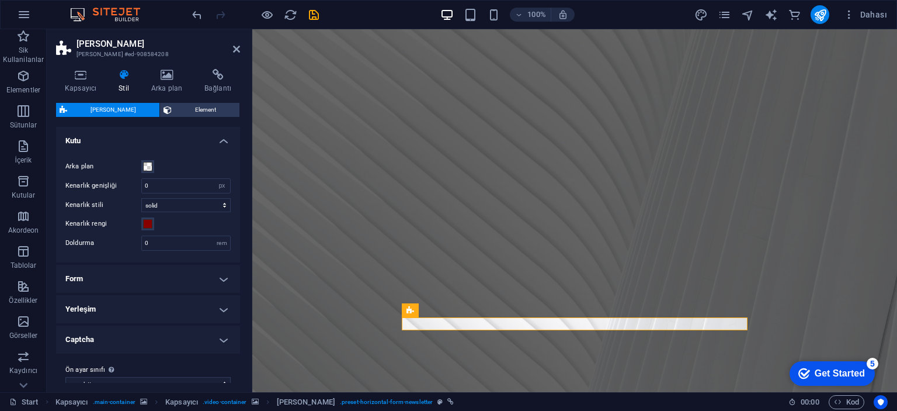
click at [169, 278] on h4 "Form" at bounding box center [148, 279] width 184 height 28
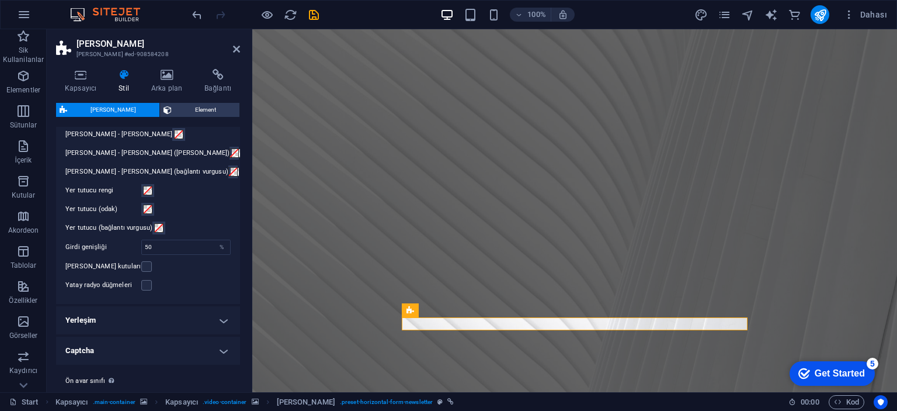
scroll to position [465, 0]
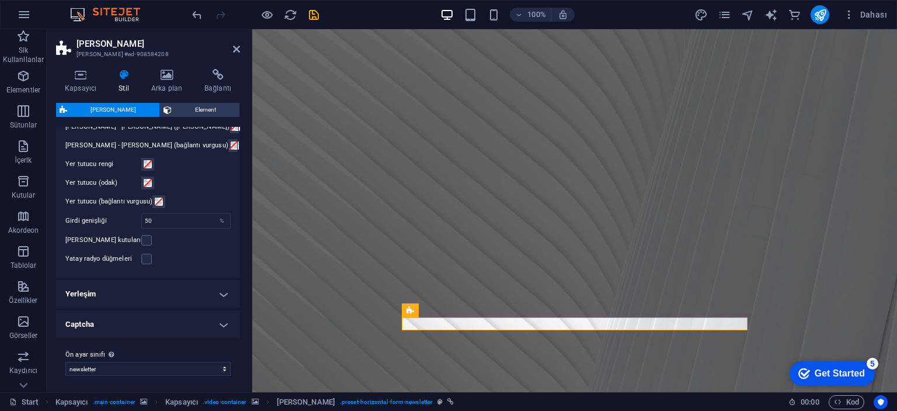
click at [152, 289] on h4 "Yerleşim" at bounding box center [148, 294] width 184 height 28
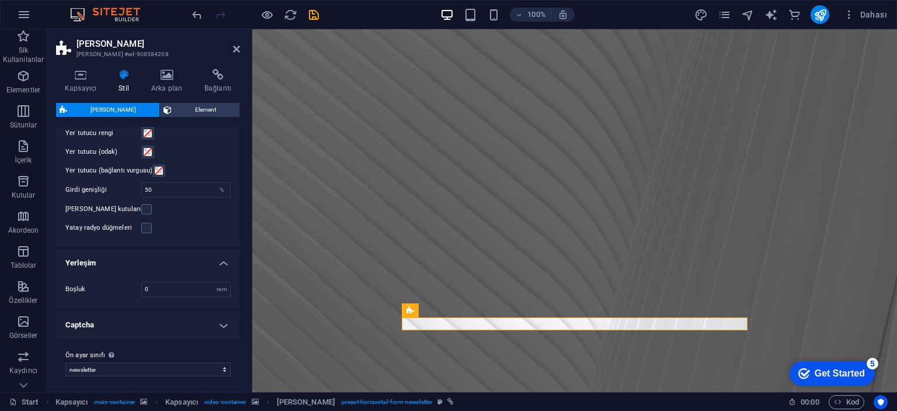
click at [141, 324] on h4 "Captcha" at bounding box center [148, 325] width 184 height 28
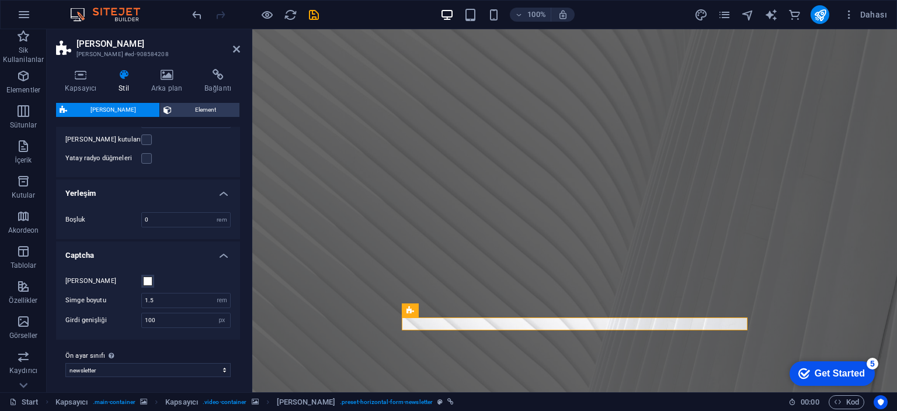
click at [150, 265] on div "Simge rengi Simge boyutu 1.5 rem px Girdi genişliği 100 rem px vw vh %" at bounding box center [148, 300] width 189 height 77
click at [273, 130] on figure at bounding box center [574, 210] width 645 height 363
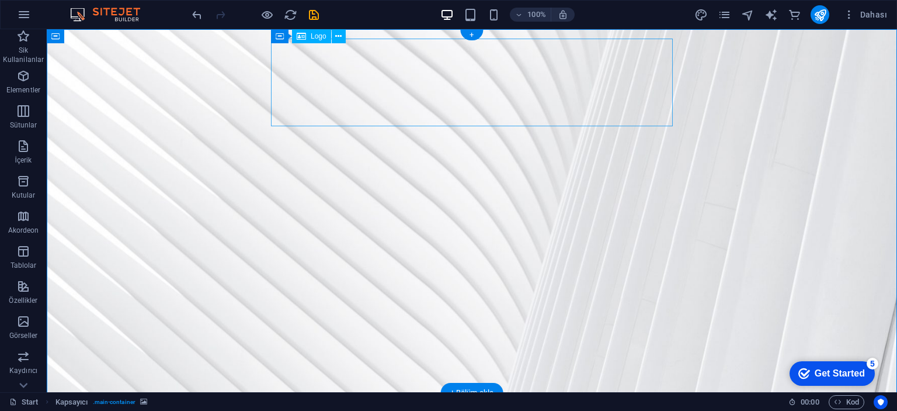
drag, startPoint x: 290, startPoint y: 78, endPoint x: 278, endPoint y: 84, distance: 12.8
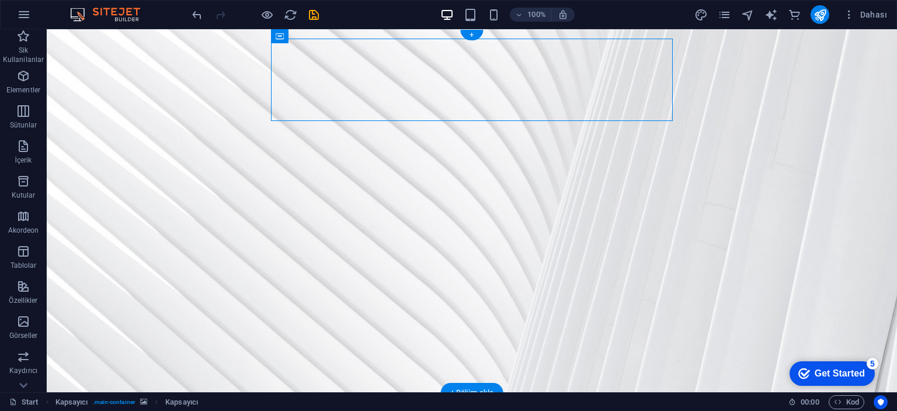
click at [218, 98] on figure at bounding box center [472, 210] width 850 height 363
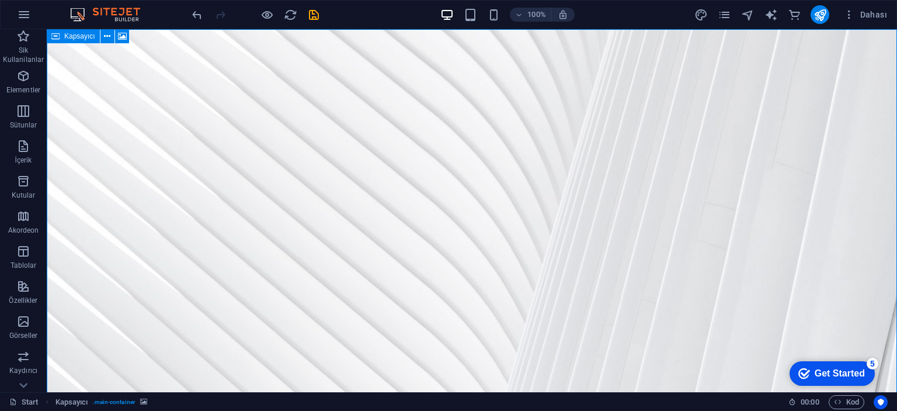
click at [54, 36] on icon at bounding box center [55, 36] width 8 height 14
click at [118, 39] on icon at bounding box center [122, 36] width 9 height 12
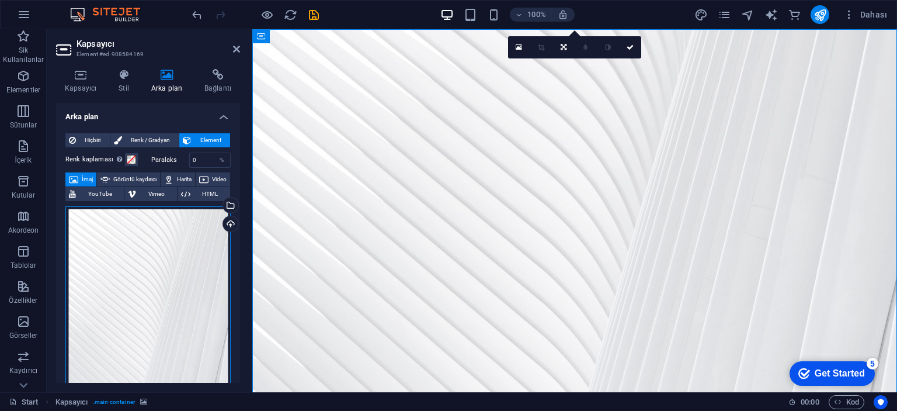
click at [169, 259] on div "Dosyaları buraya sürükleyin, dosyaları seçmek için tıklayın veya Dosyalardan ya…" at bounding box center [147, 309] width 165 height 206
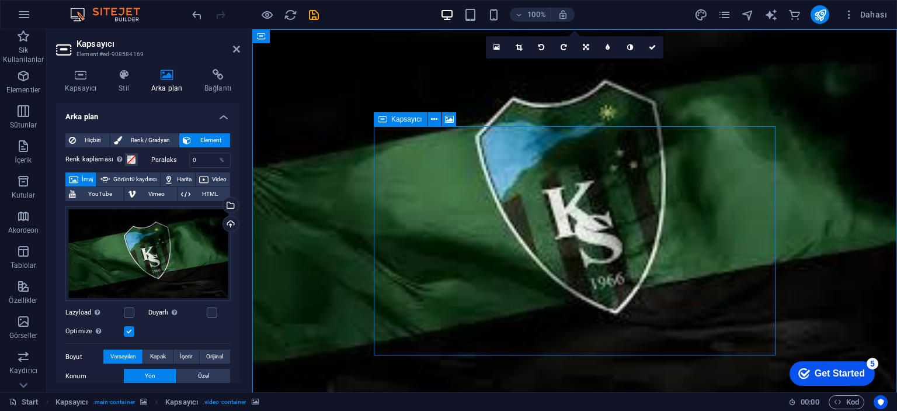
click at [378, 120] on icon at bounding box center [382, 119] width 8 height 14
click at [456, 121] on button at bounding box center [449, 119] width 14 height 14
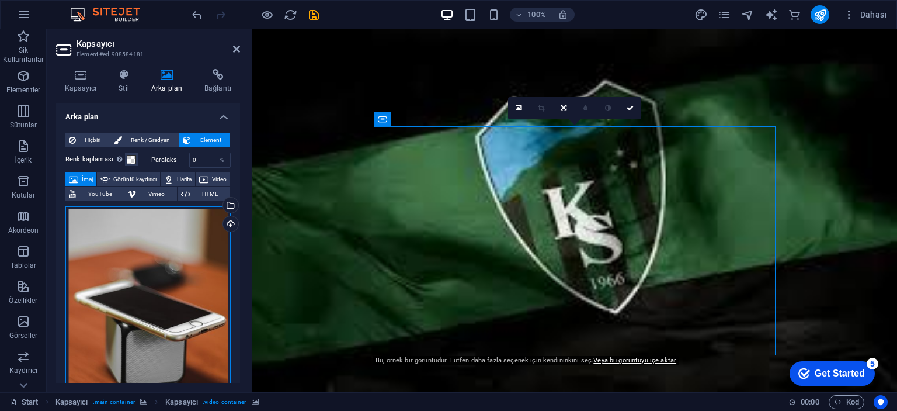
click at [180, 254] on div "Dosyaları buraya sürükleyin, dosyaları seçmek için tıklayın veya Dosyalardan ya…" at bounding box center [147, 315] width 165 height 218
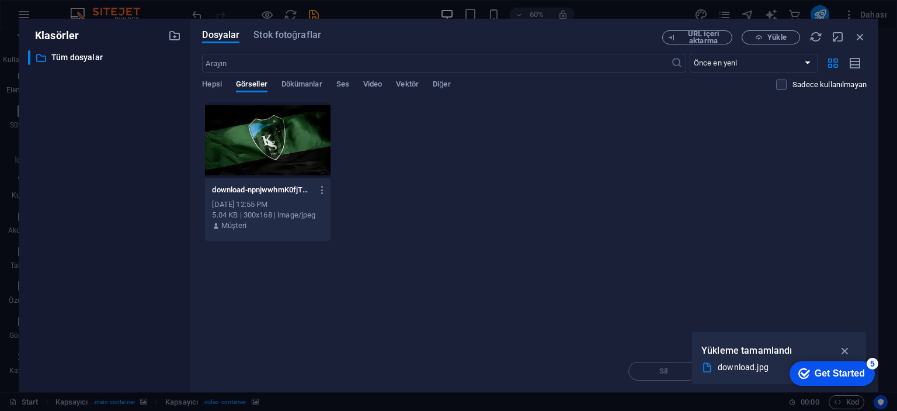
click at [284, 140] on div at bounding box center [267, 140] width 125 height 76
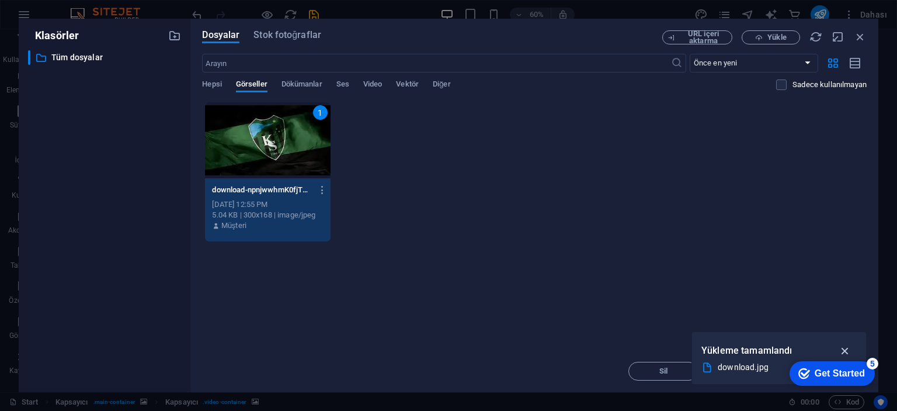
click at [843, 352] on icon "button" at bounding box center [845, 350] width 13 height 13
click at [820, 282] on div "Anında yüklemek için dosyaları buraya bırakın 1 download-npnjwwhmK0fjTYloYEfNFA…" at bounding box center [534, 226] width 665 height 248
click at [866, 39] on icon "button" at bounding box center [860, 36] width 13 height 13
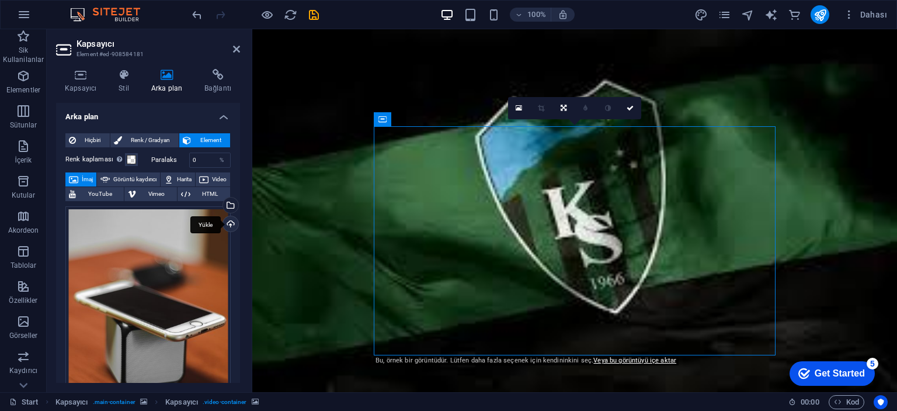
click at [228, 222] on div "Yükle" at bounding box center [230, 225] width 18 height 18
click at [221, 202] on div "Dosya yöneticisinden, stok fotoğraflardan dosyalar seçin veya dosya(lar) yükley…" at bounding box center [183, 206] width 76 height 44
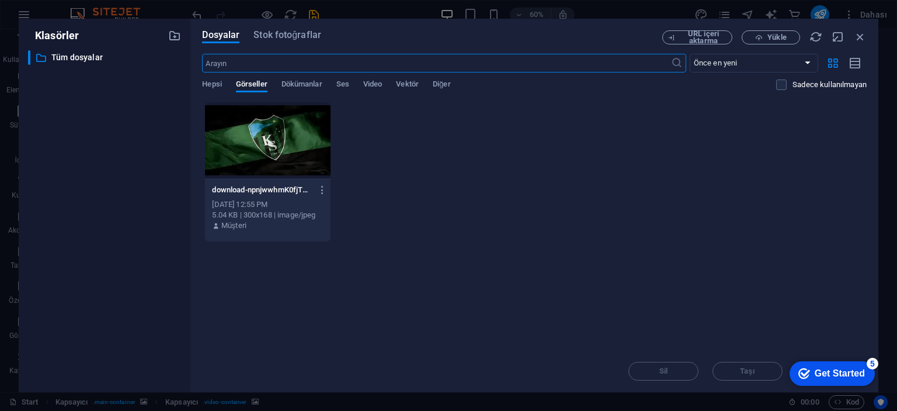
click at [299, 140] on div at bounding box center [267, 140] width 125 height 76
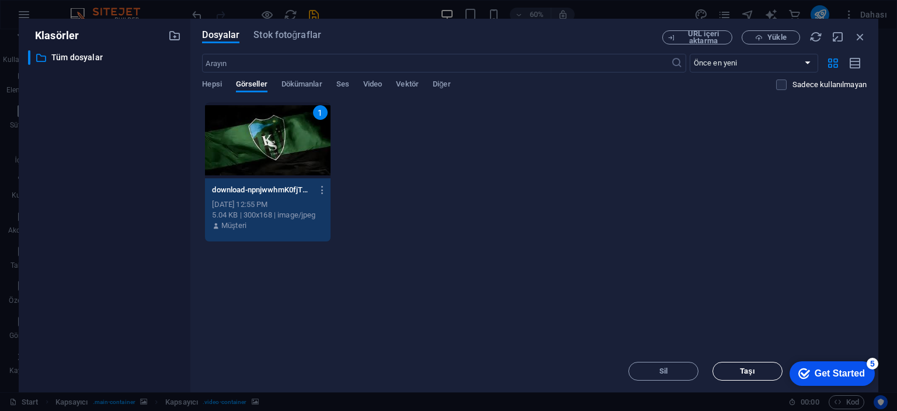
click at [755, 364] on button "Taşı" at bounding box center [748, 371] width 70 height 19
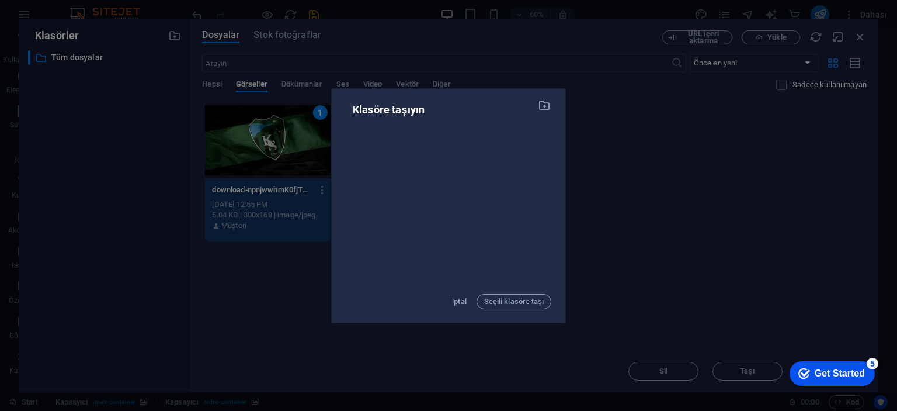
click at [734, 292] on div "Klasöre taşıyın İptal Seçili klasöre taşı" at bounding box center [448, 205] width 897 height 411
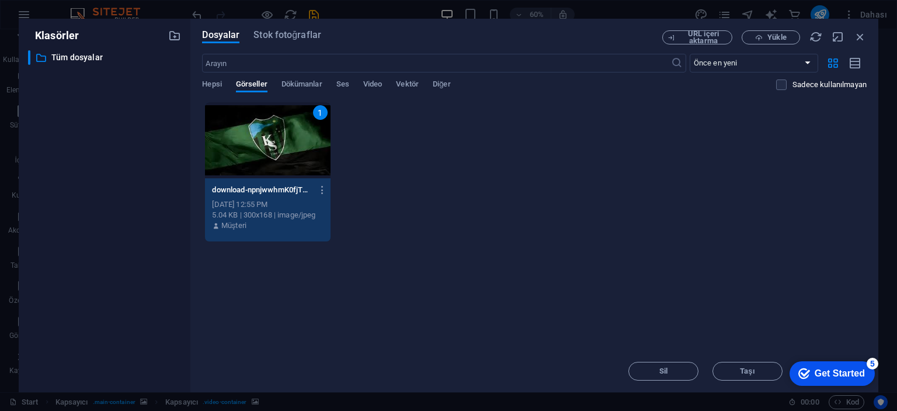
click at [834, 377] on div "Get Started" at bounding box center [840, 373] width 50 height 11
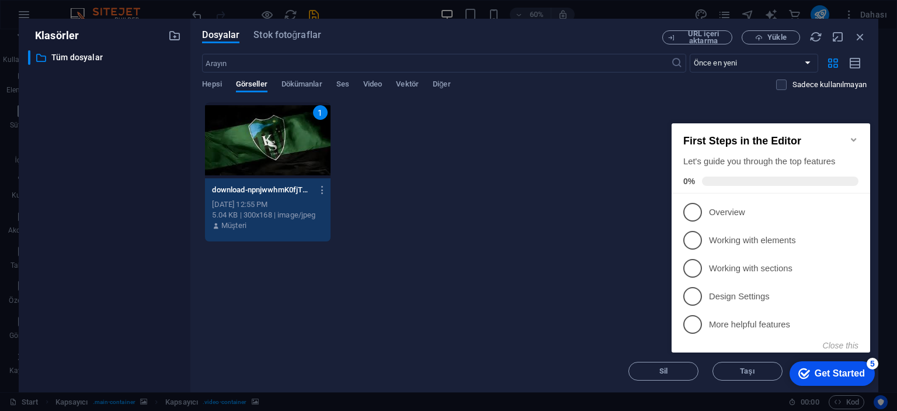
click at [850, 135] on icon "Minimize checklist" at bounding box center [853, 139] width 9 height 9
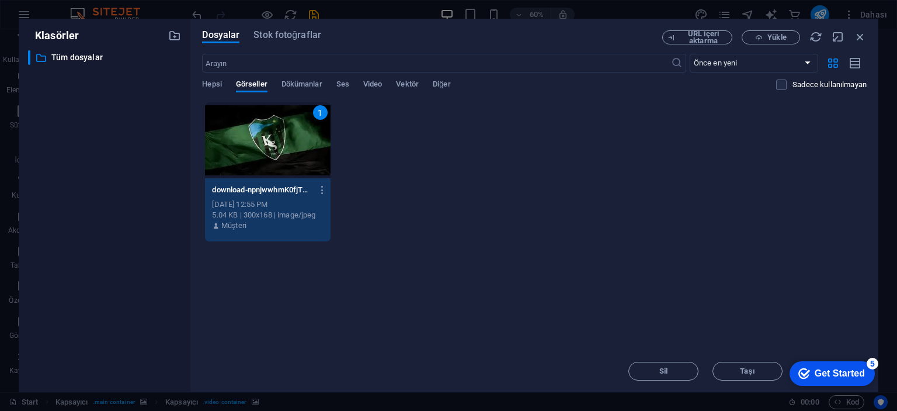
drag, startPoint x: 950, startPoint y: 486, endPoint x: 912, endPoint y: 412, distance: 82.5
click at [880, 390] on div "checkmark Get Started 5 First Steps in the Editor Let's guide you through the t…" at bounding box center [829, 372] width 99 height 35
click at [817, 36] on icon "button" at bounding box center [816, 36] width 13 height 13
click at [857, 36] on icon "button" at bounding box center [860, 36] width 13 height 13
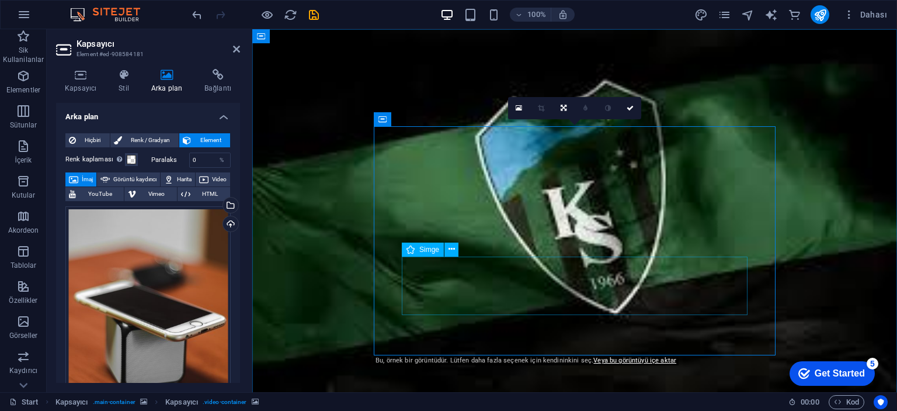
select select "xMidYMid"
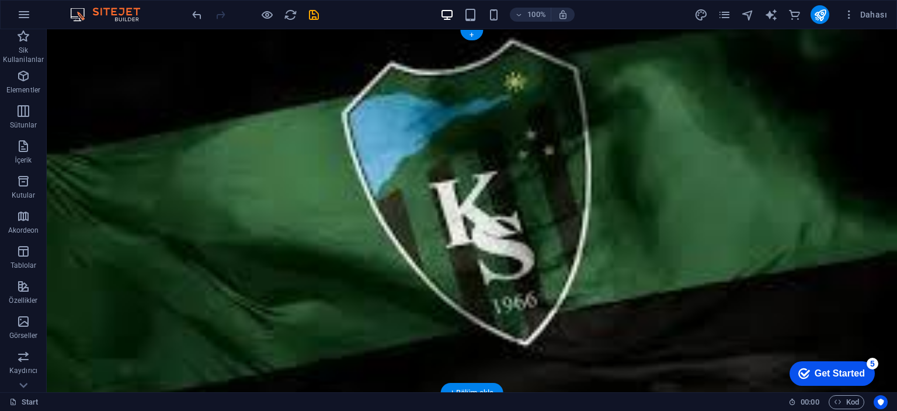
click at [728, 126] on figure at bounding box center [472, 210] width 850 height 363
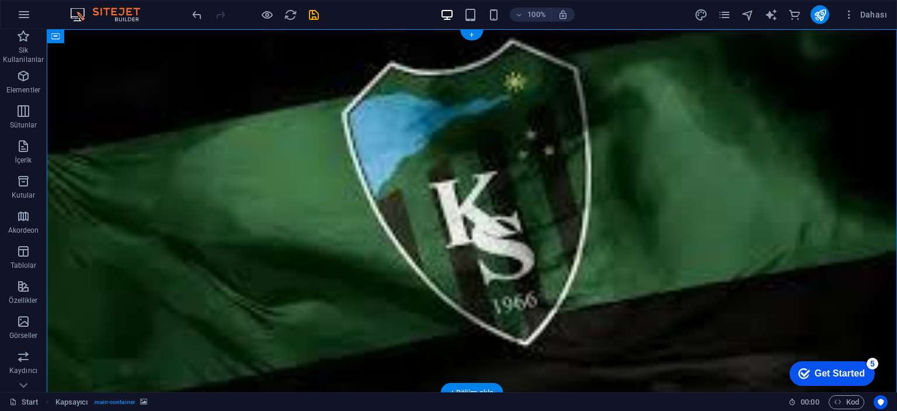
click at [724, 122] on figure at bounding box center [472, 210] width 850 height 363
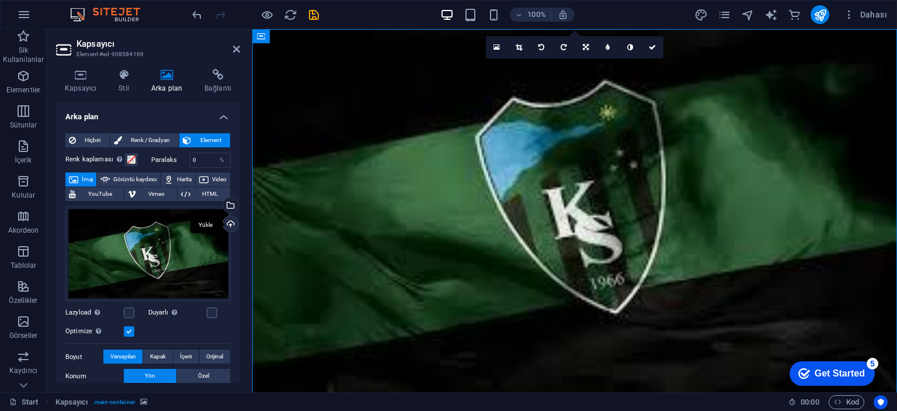
click at [225, 221] on div "Yükle" at bounding box center [230, 225] width 18 height 18
click at [212, 186] on span "Video" at bounding box center [219, 179] width 15 height 14
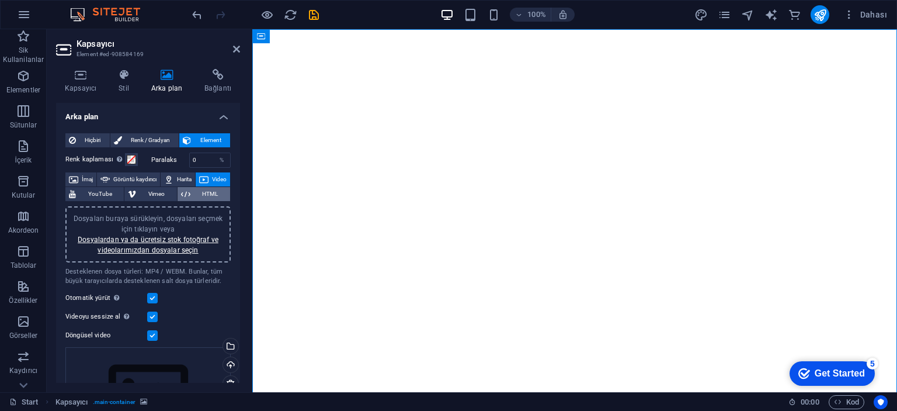
click at [190, 190] on button "HTML" at bounding box center [204, 194] width 53 height 14
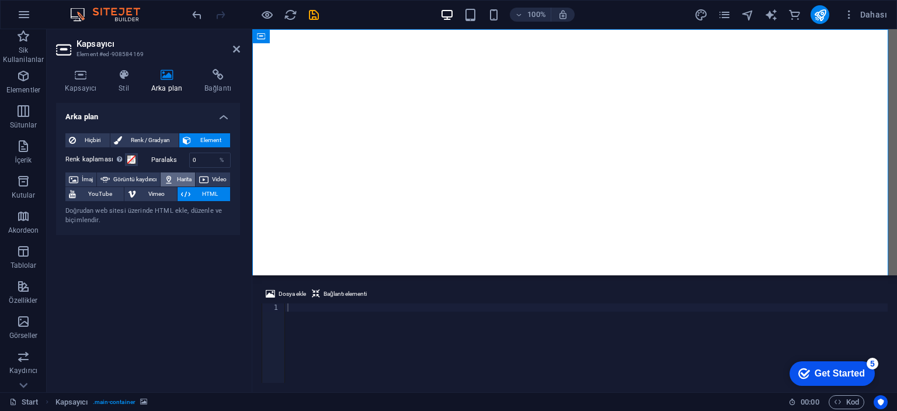
click at [192, 175] on span "Harita" at bounding box center [184, 179] width 15 height 14
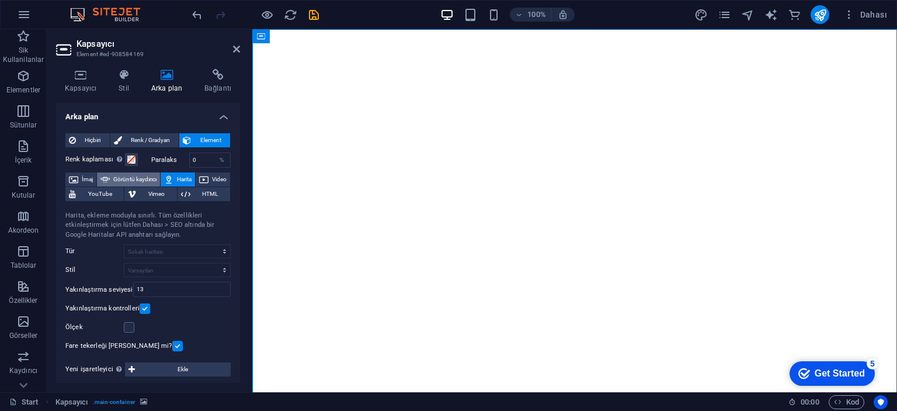
click at [147, 179] on span "Görüntü kaydırıcı" at bounding box center [134, 179] width 43 height 14
select select "ms"
select select "s"
select select "progressive"
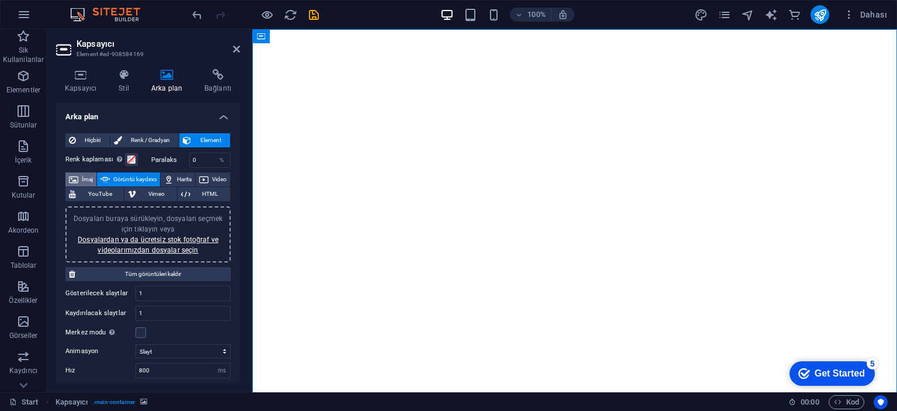
click at [96, 178] on button "İmaj" at bounding box center [80, 179] width 31 height 14
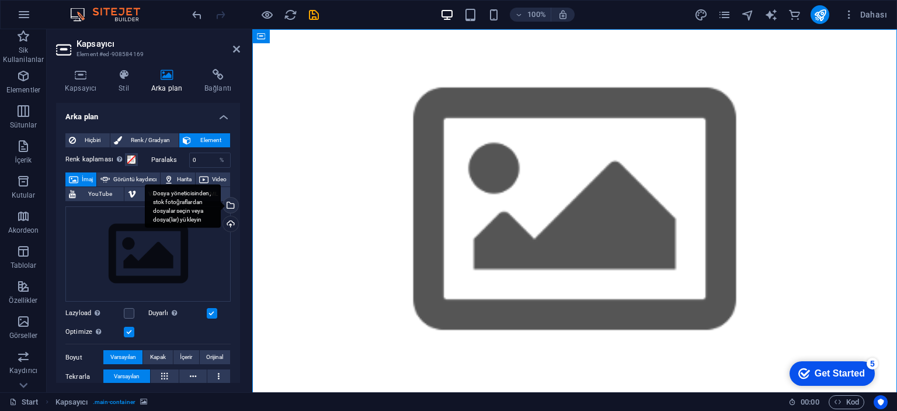
click at [231, 207] on div "Dosya yöneticisinden, stok fotoğraflardan dosyalar seçin veya dosya(lar) yükley…" at bounding box center [230, 206] width 18 height 18
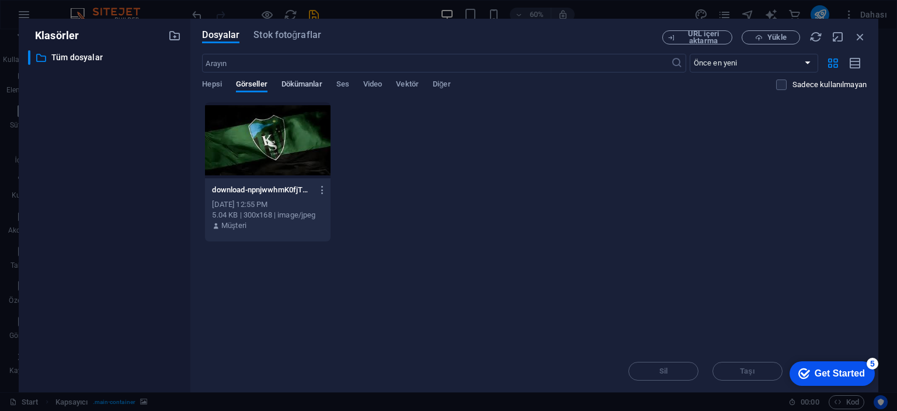
click at [297, 83] on span "Dökümanlar" at bounding box center [302, 85] width 41 height 16
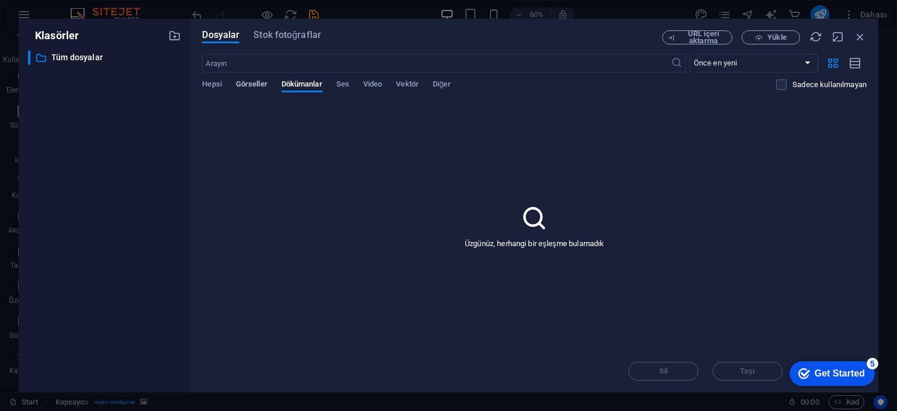
click at [259, 85] on span "Görseller" at bounding box center [252, 85] width 32 height 16
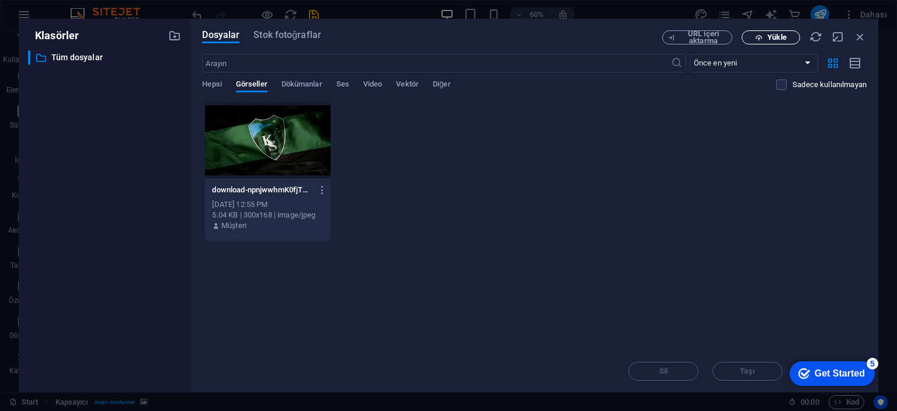
click at [750, 34] on span "Yükle" at bounding box center [771, 38] width 48 height 8
click at [856, 34] on icon "button" at bounding box center [860, 36] width 13 height 13
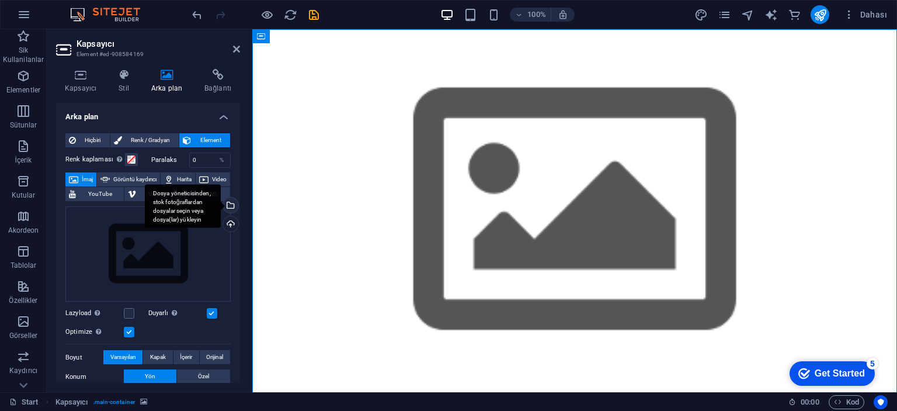
click at [227, 202] on div "Dosya yöneticisinden, stok fotoğraflardan dosyalar seçin veya dosya(lar) yükley…" at bounding box center [230, 206] width 18 height 18
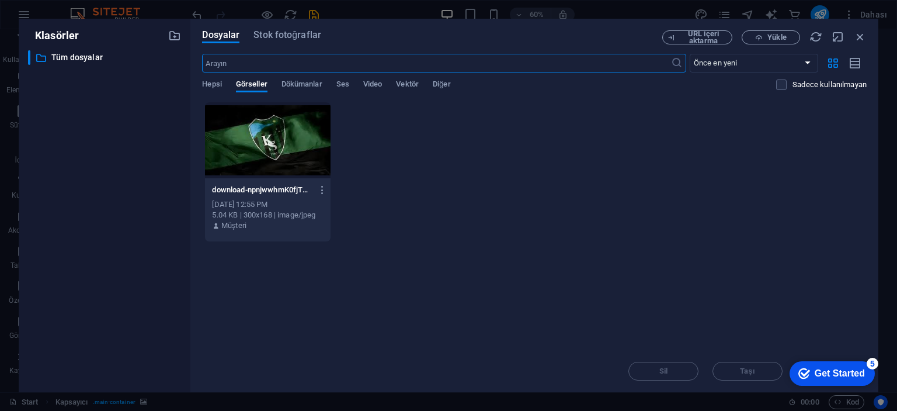
click at [322, 115] on div at bounding box center [267, 140] width 125 height 76
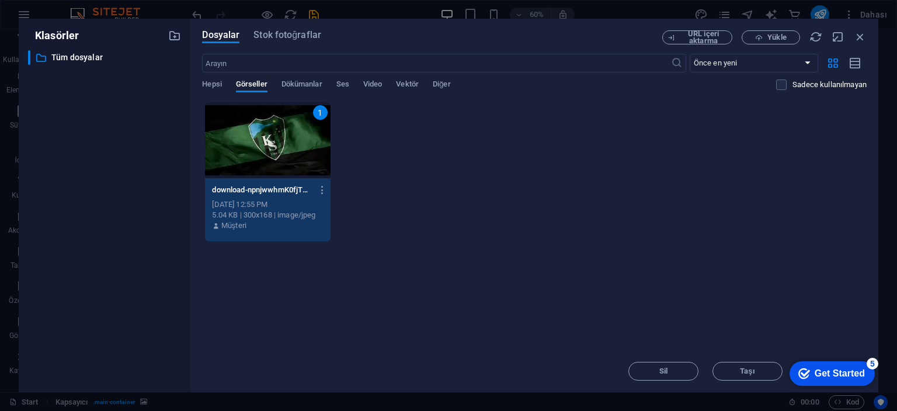
click at [320, 114] on div "1" at bounding box center [320, 112] width 15 height 15
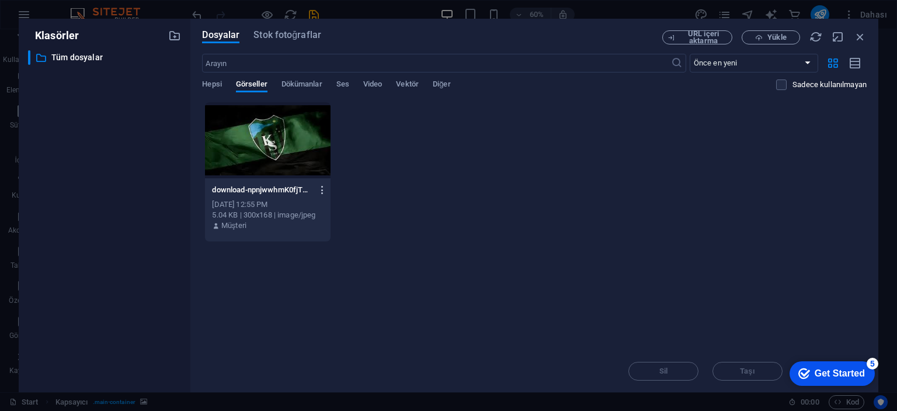
click at [320, 189] on icon "button" at bounding box center [322, 190] width 11 height 11
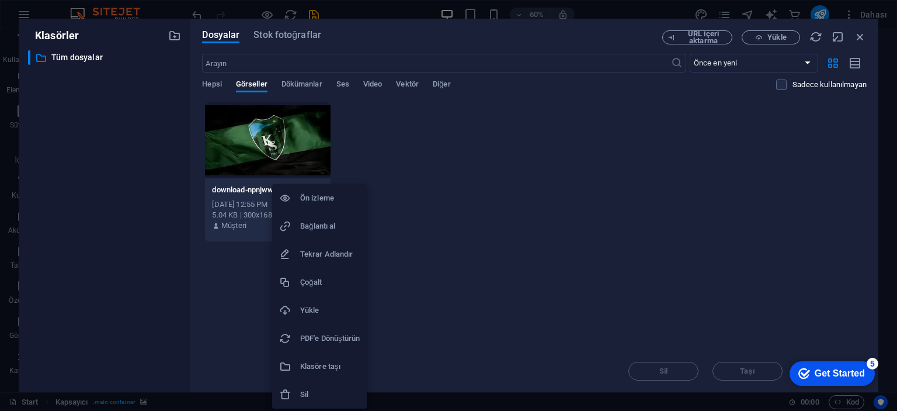
click at [460, 291] on div at bounding box center [448, 205] width 897 height 411
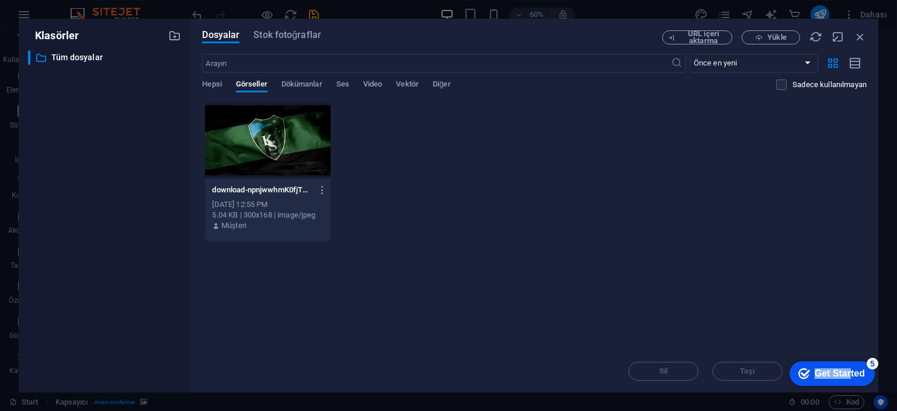
click at [851, 368] on div "Get Started" at bounding box center [840, 373] width 50 height 11
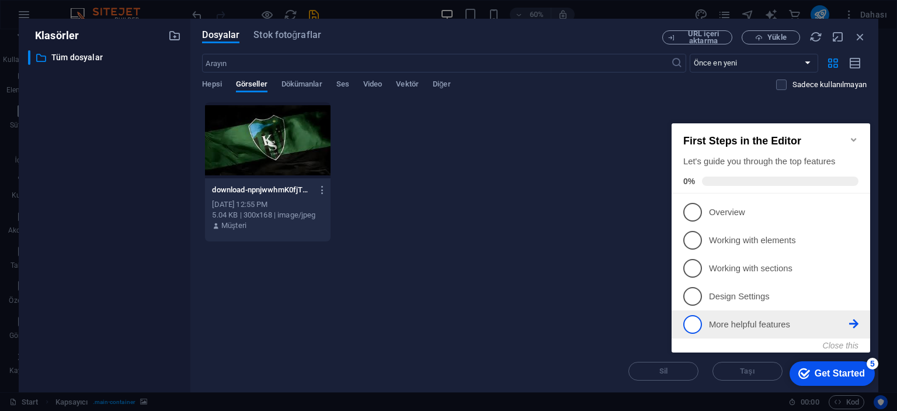
click at [807, 319] on p "More helpful features - incomplete" at bounding box center [779, 324] width 140 height 12
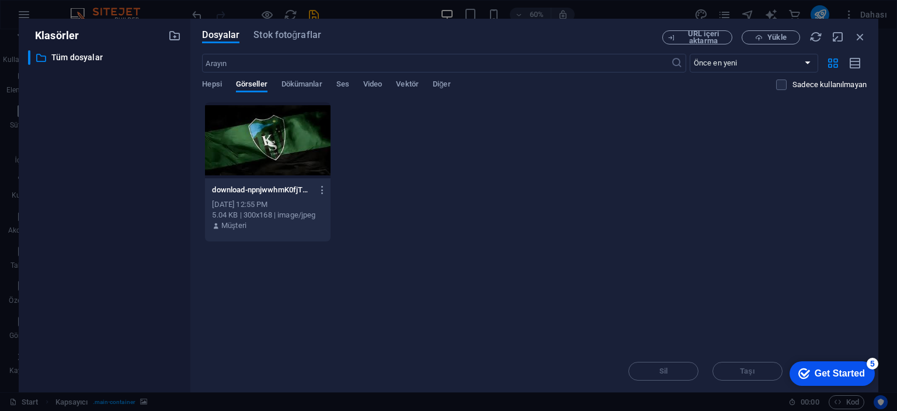
click at [875, 386] on div "checkmark Get Started 5" at bounding box center [832, 373] width 85 height 25
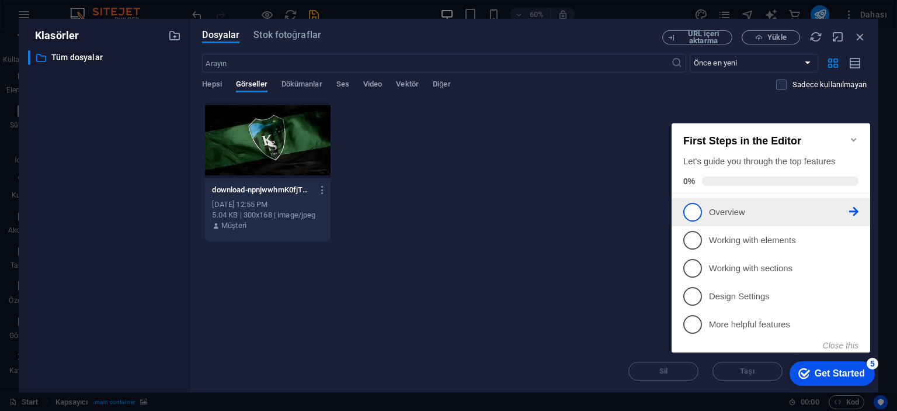
click at [691, 213] on span "1" at bounding box center [692, 212] width 19 height 19
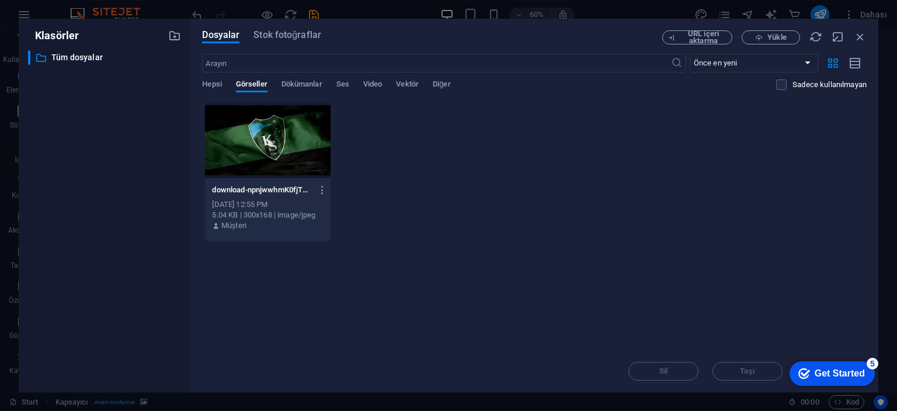
click at [875, 386] on div "checkmark Get Started 5" at bounding box center [832, 373] width 85 height 25
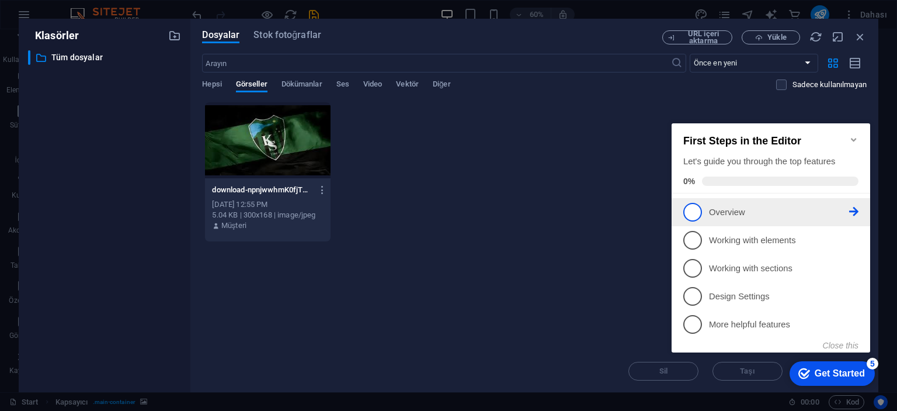
click at [686, 210] on span "1" at bounding box center [692, 212] width 19 height 19
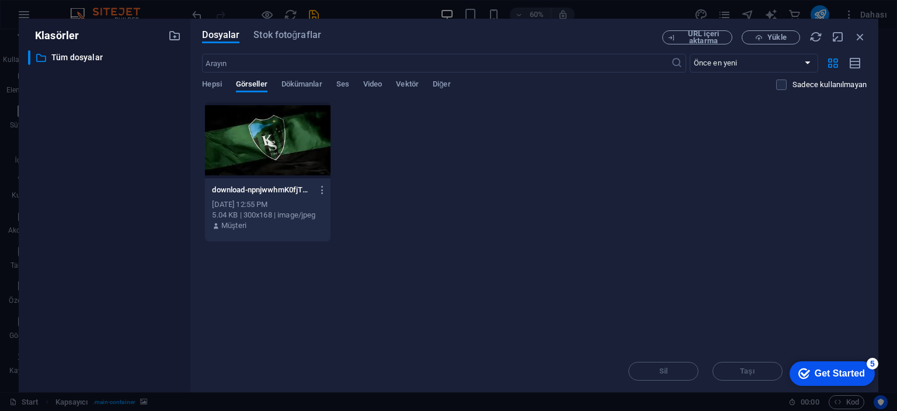
click at [865, 378] on div "Get Started" at bounding box center [840, 373] width 50 height 11
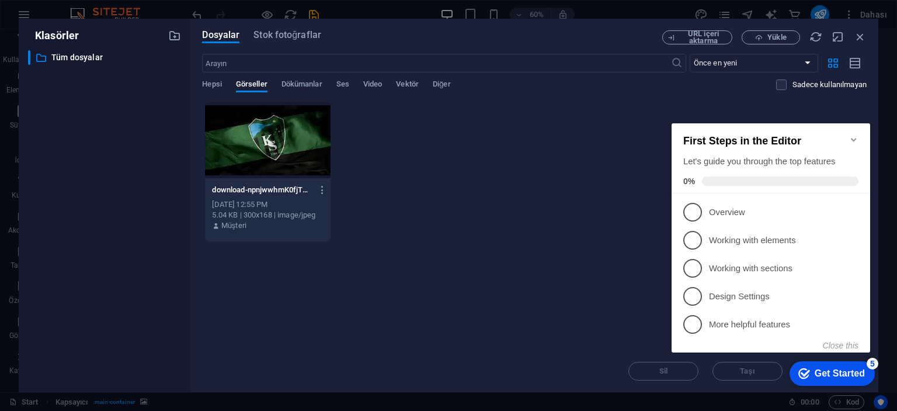
click at [851, 211] on icon at bounding box center [853, 211] width 9 height 9
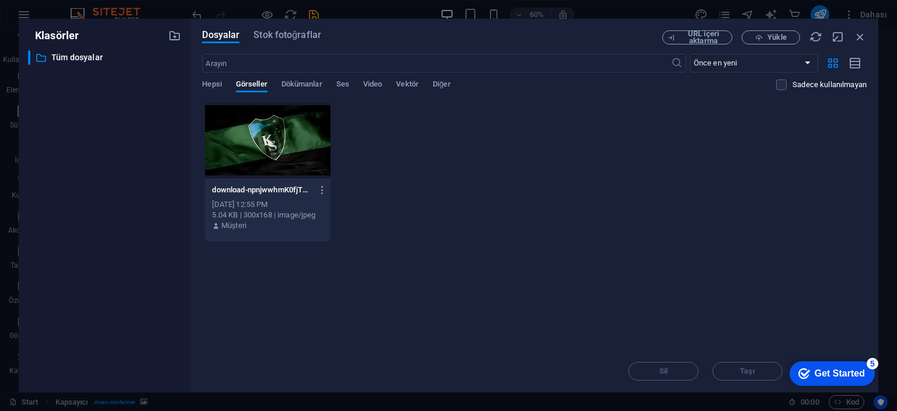
click at [860, 373] on div "Get Started" at bounding box center [840, 373] width 50 height 11
click at [865, 378] on div "Get Started" at bounding box center [840, 373] width 50 height 11
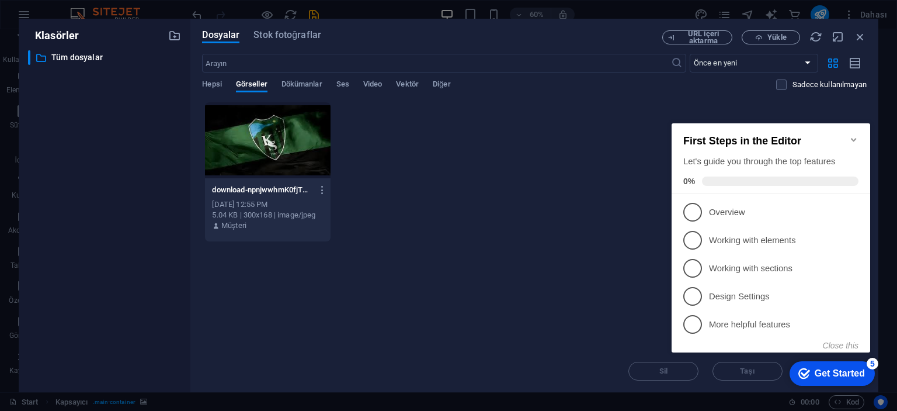
click at [853, 135] on icon "Minimize checklist" at bounding box center [853, 139] width 9 height 9
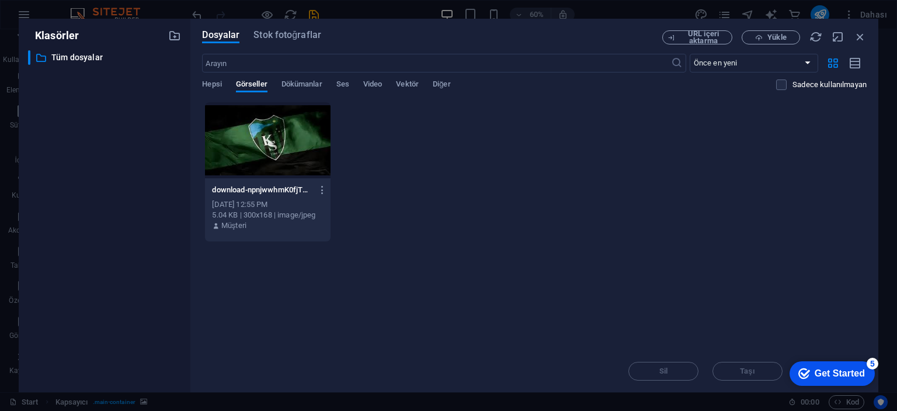
drag, startPoint x: 922, startPoint y: 628, endPoint x: 813, endPoint y: 253, distance: 390.4
click at [813, 355] on html "checkmark Get Started 5 First Steps in the Editor Let's guide you through the t…" at bounding box center [829, 372] width 99 height 35
click at [840, 37] on icon "button" at bounding box center [838, 36] width 13 height 13
select select "image"
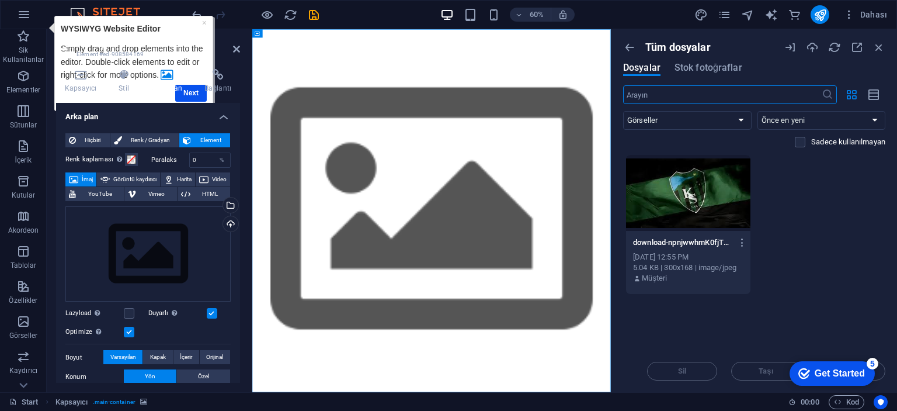
click at [878, 373] on div "checkmark Get Started 5 First Steps in the Editor Let's guide you through the t…" at bounding box center [829, 372] width 99 height 35
click at [749, 237] on div "download-npnjwwhmK0fjTYloYEfNFA.jpg download-npnjwwhmK0fjTYloYEfNFA.jpg Sep 5, …" at bounding box center [688, 261] width 124 height 60
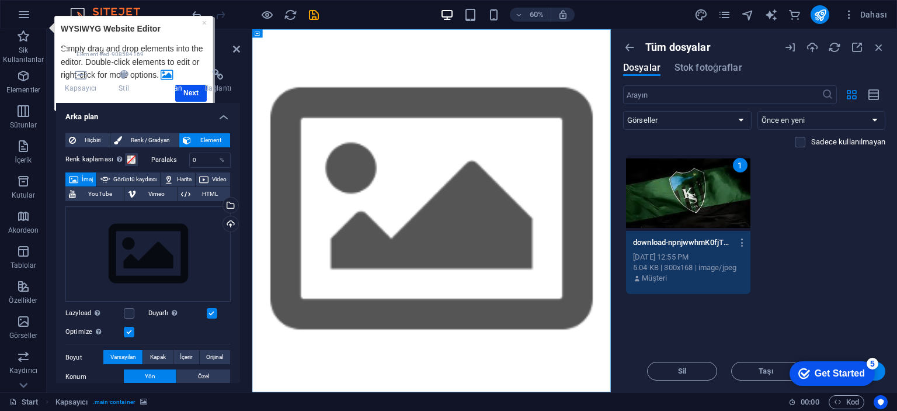
click at [879, 373] on div "checkmark Get Started 5 First Steps in the Editor Let's guide you through the t…" at bounding box center [829, 372] width 99 height 35
click at [881, 376] on button "Insert Tuşu" at bounding box center [850, 371] width 70 height 19
